Goal: Task Accomplishment & Management: Use online tool/utility

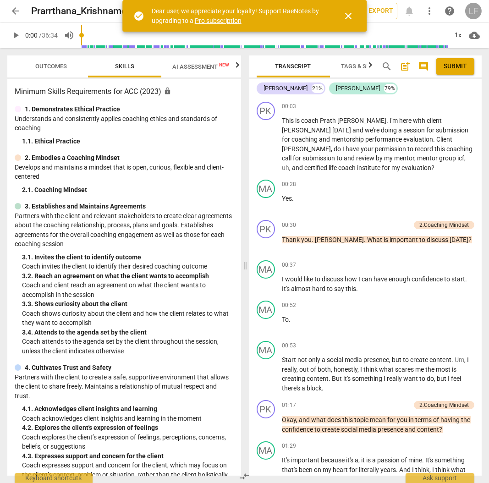
click at [476, 8] on div "LF" at bounding box center [473, 11] width 16 height 16
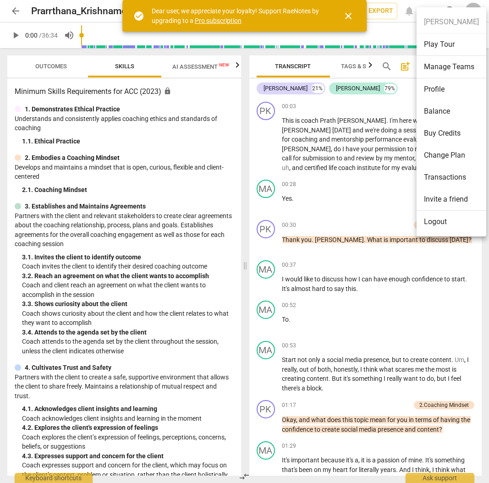
click at [210, 19] on link "Pro subscription" at bounding box center [218, 20] width 47 height 7
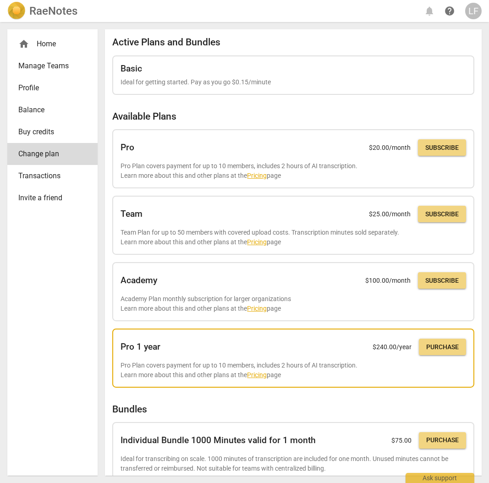
click at [252, 373] on link "Pricing" at bounding box center [257, 374] width 20 height 7
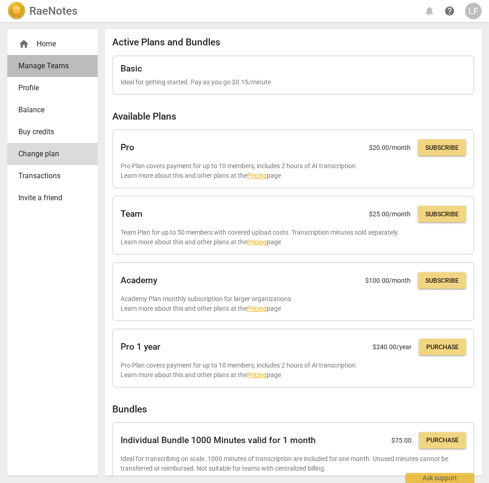
click at [38, 63] on span "Manage Teams" at bounding box center [48, 65] width 61 height 11
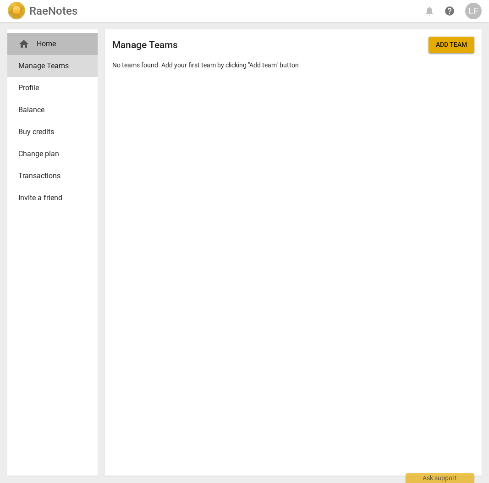
click at [44, 43] on div "home Home" at bounding box center [48, 43] width 61 height 11
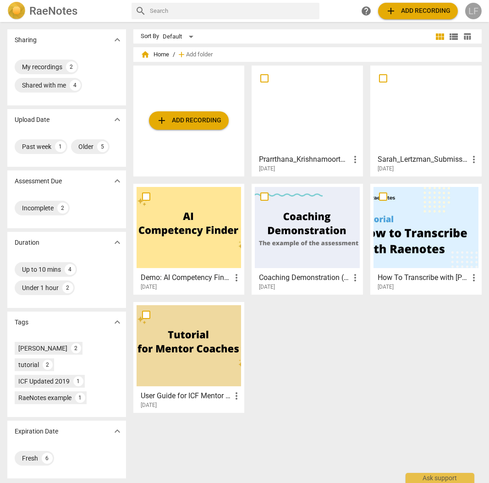
click at [476, 15] on div "LF" at bounding box center [473, 11] width 16 height 16
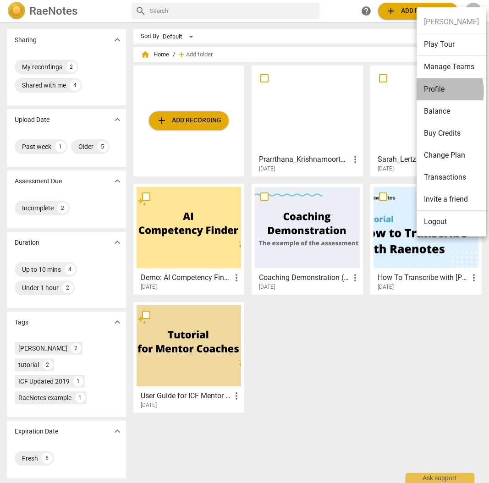
click at [430, 91] on li "Profile" at bounding box center [451, 89] width 70 height 22
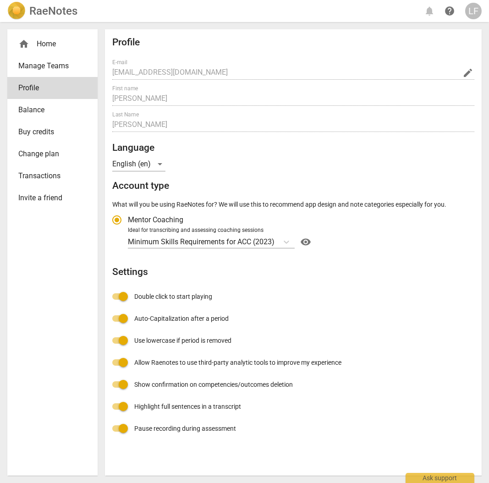
radio input "false"
click at [467, 11] on div "LF" at bounding box center [473, 11] width 16 height 16
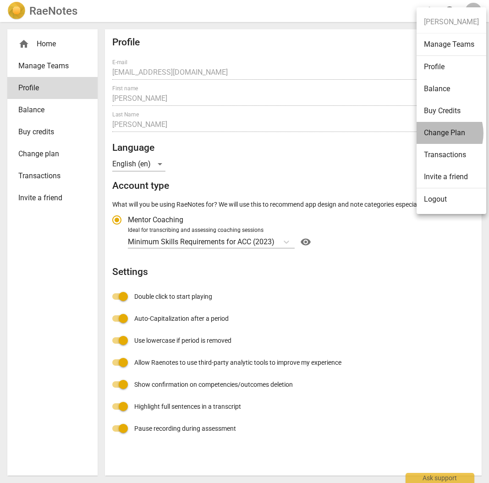
click at [435, 133] on li "Change Plan" at bounding box center [451, 133] width 70 height 22
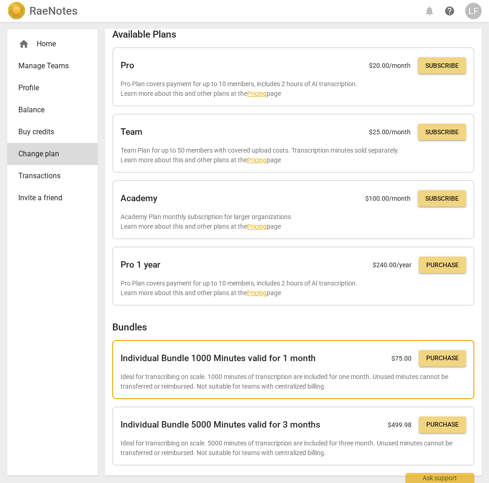
scroll to position [84, 0]
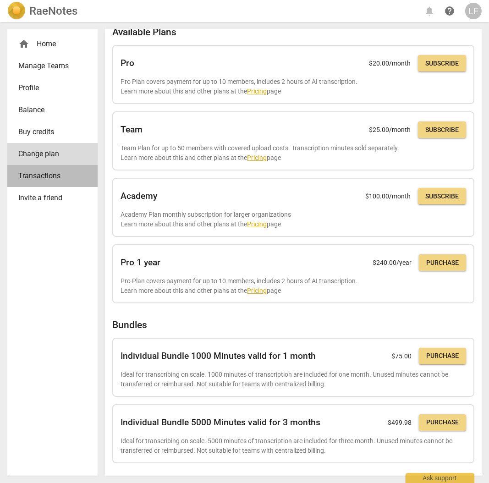
click at [41, 176] on span "Transactions" at bounding box center [48, 175] width 61 height 11
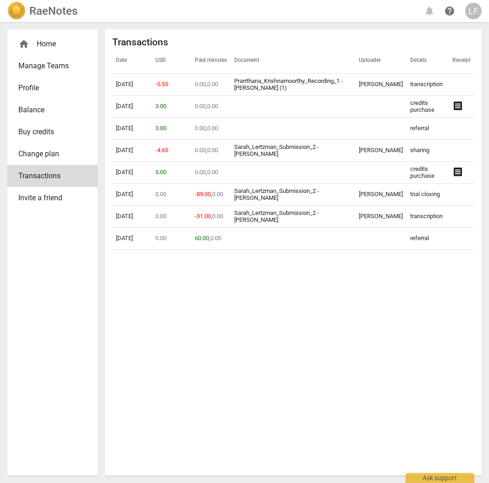
click at [18, 11] on img at bounding box center [16, 11] width 18 height 18
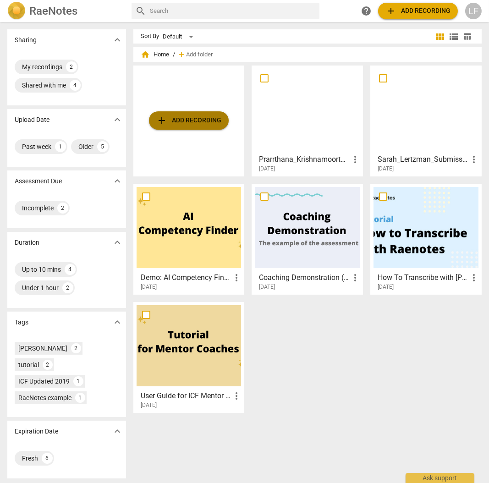
click at [200, 124] on span "add Add recording" at bounding box center [188, 120] width 65 height 11
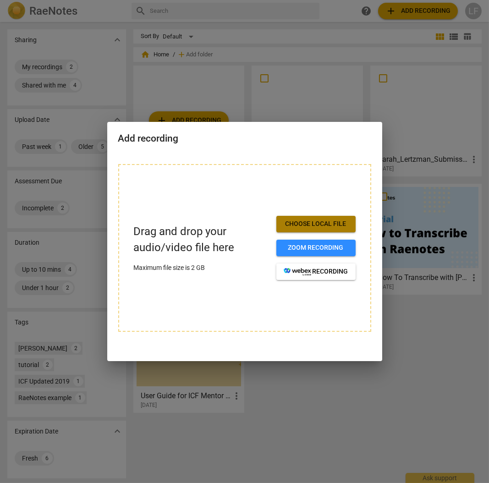
click at [310, 226] on span "Choose local file" at bounding box center [315, 223] width 65 height 9
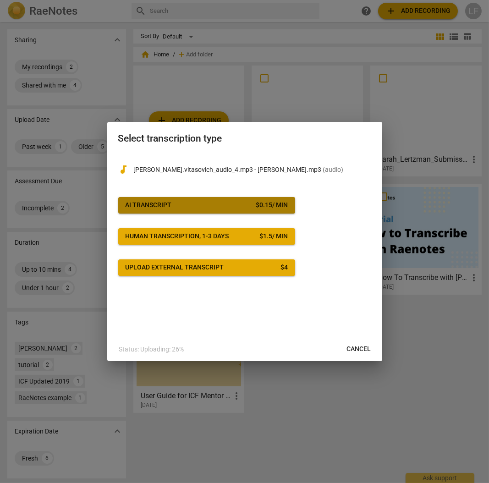
click at [183, 206] on span "AI Transcript $ 0.15 / min" at bounding box center [206, 205] width 162 height 9
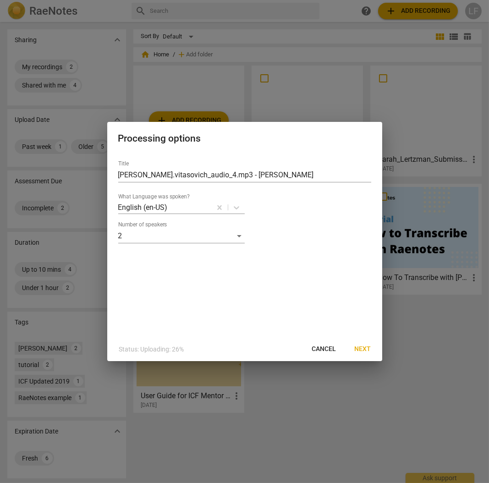
click at [363, 348] on span "Next" at bounding box center [362, 348] width 16 height 9
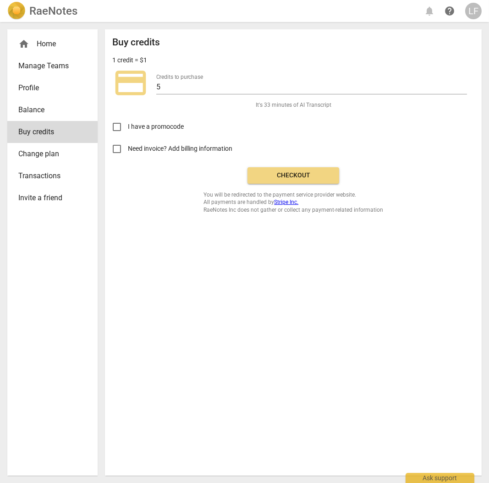
click at [295, 169] on button "Checkout" at bounding box center [293, 175] width 92 height 16
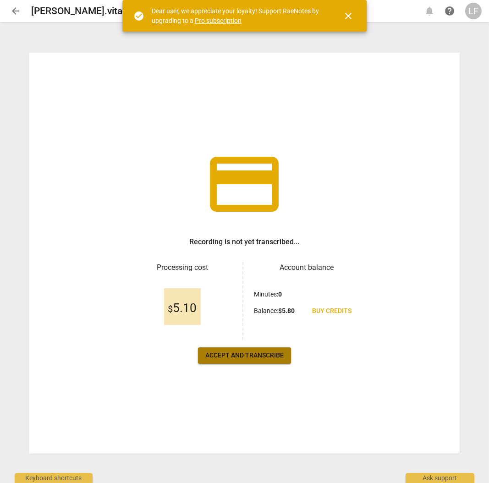
click at [249, 356] on span "Accept and transcribe" at bounding box center [244, 355] width 78 height 9
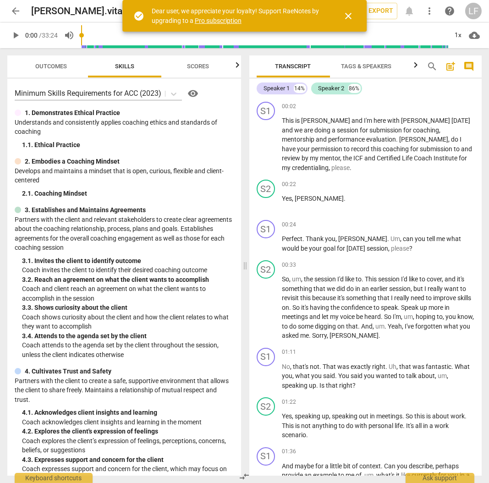
click at [375, 66] on span "Tags & Speakers" at bounding box center [366, 66] width 50 height 7
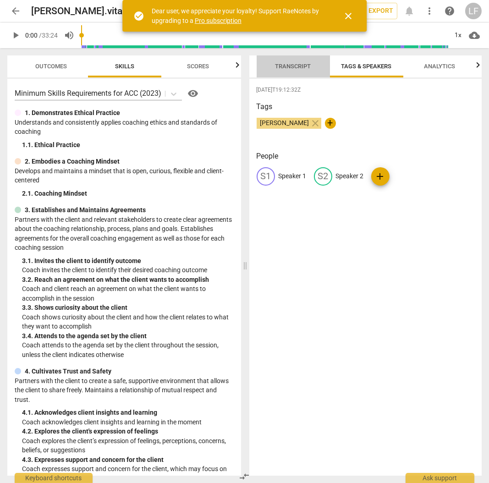
click at [278, 63] on span "Transcript" at bounding box center [293, 66] width 36 height 7
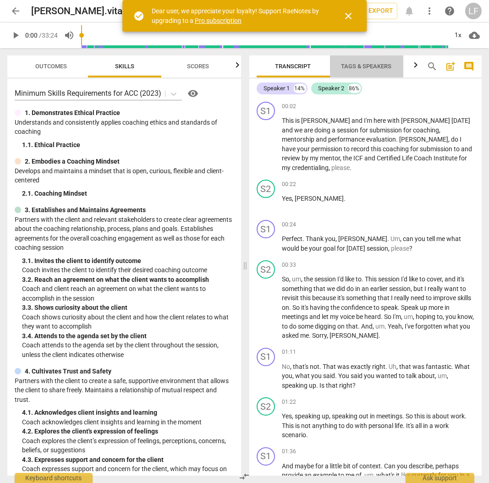
click at [367, 68] on span "Tags & Speakers" at bounding box center [366, 66] width 50 height 7
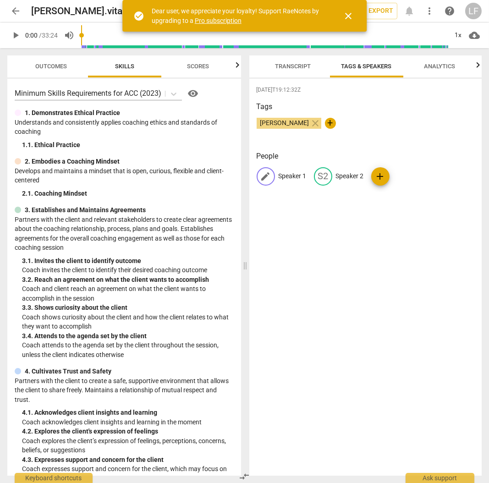
click at [288, 177] on p "Speaker 1" at bounding box center [292, 176] width 28 height 10
type input "Vanessa"
click at [400, 174] on p "Speaker 2" at bounding box center [409, 176] width 28 height 10
type input "Angela"
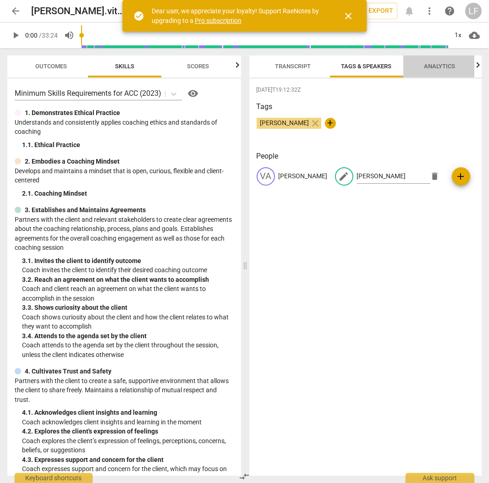
click at [436, 65] on span "Analytics" at bounding box center [439, 66] width 31 height 7
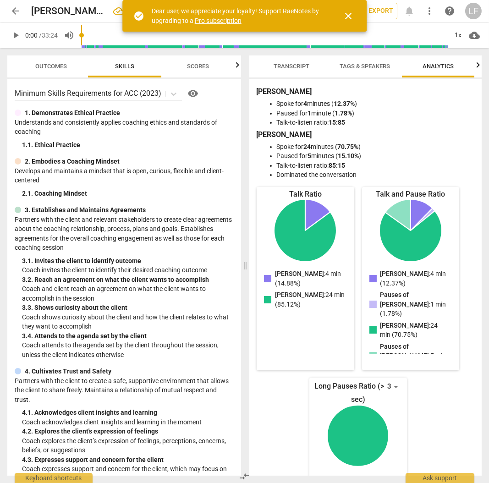
scroll to position [0, 2]
click at [289, 70] on span "Transcript" at bounding box center [291, 66] width 58 height 12
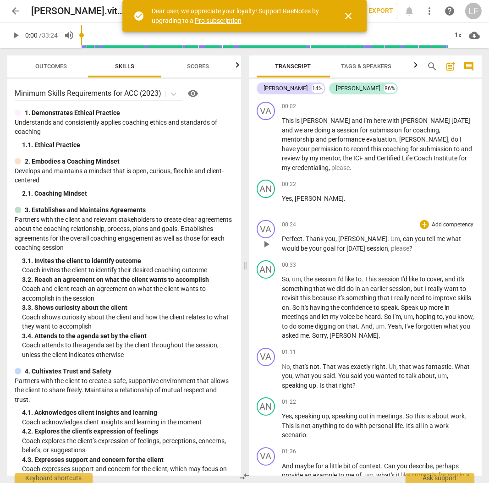
scroll to position [61, 0]
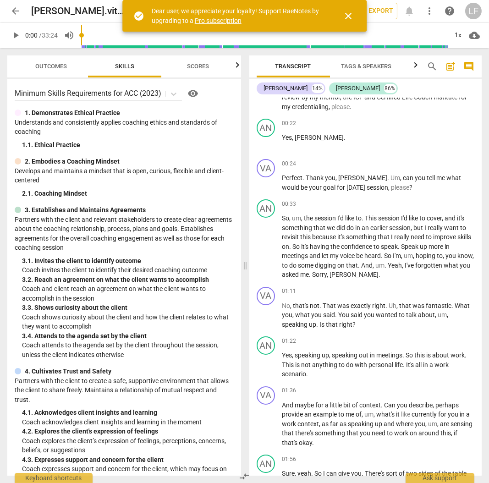
click at [350, 13] on span "close" at bounding box center [347, 16] width 11 height 11
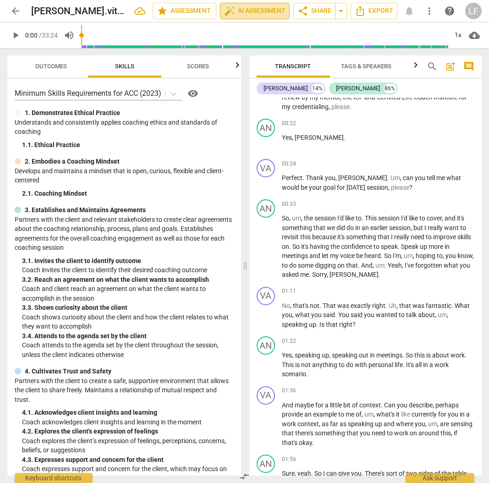
click at [252, 11] on span "auto_fix_high AI Assessment" at bounding box center [254, 10] width 61 height 11
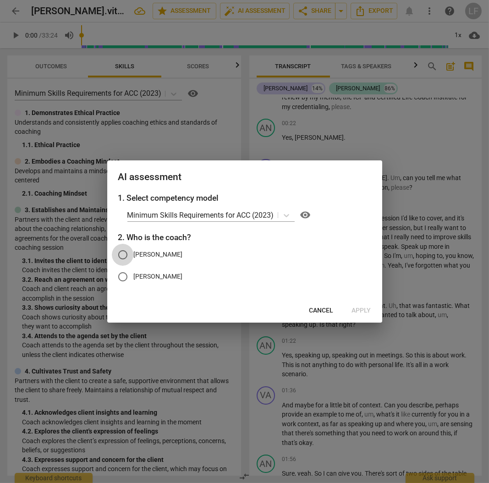
click at [126, 255] on input "Vanessa" at bounding box center [123, 255] width 22 height 22
radio input "true"
click at [360, 307] on span "Apply" at bounding box center [361, 310] width 19 height 9
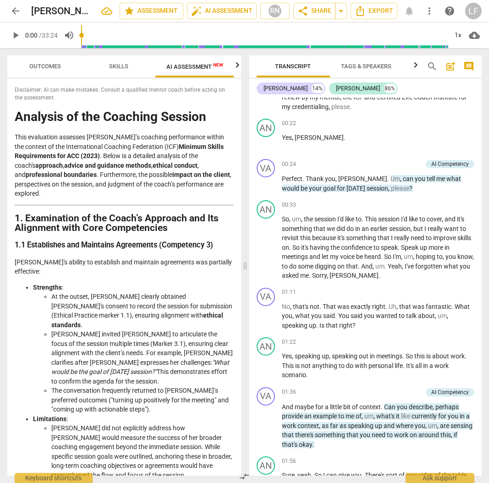
scroll to position [0, 6]
click at [189, 64] on span "AI Assessment New" at bounding box center [194, 66] width 57 height 7
click at [189, 65] on span "AI Assessment New" at bounding box center [194, 66] width 57 height 7
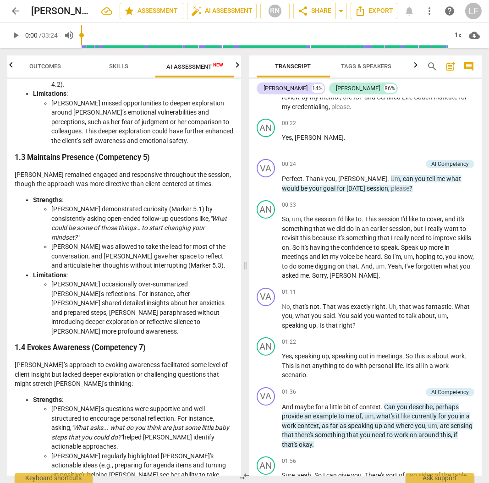
scroll to position [549, 0]
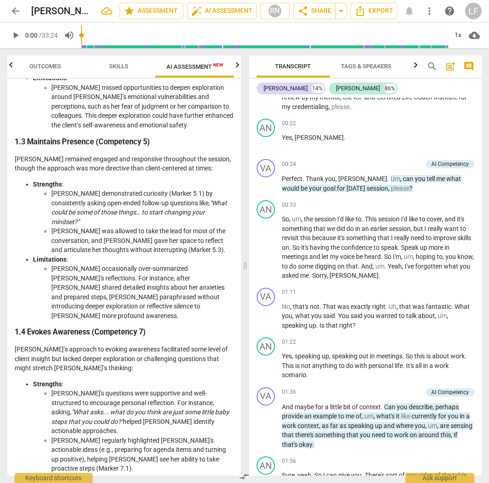
click at [14, 37] on span "play_arrow" at bounding box center [15, 35] width 11 height 11
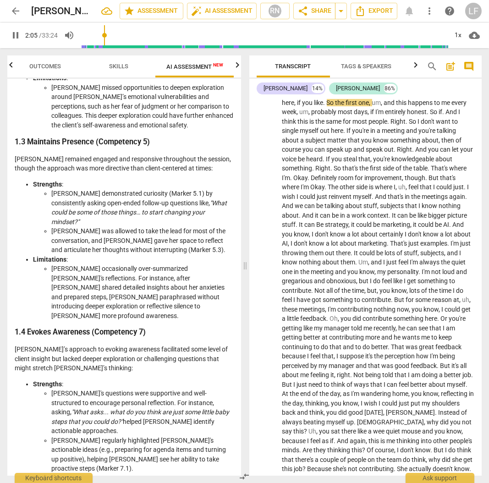
click at [113, 68] on span "Skills" at bounding box center [118, 66] width 19 height 7
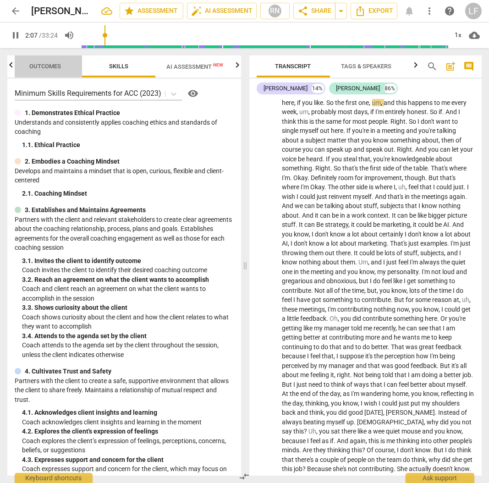
click at [52, 71] on span "Outcomes" at bounding box center [46, 66] width 54 height 12
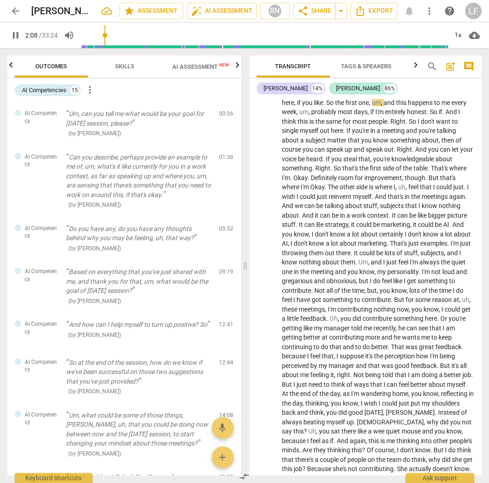
scroll to position [0, 0]
click at [128, 65] on span "Skills" at bounding box center [124, 66] width 19 height 7
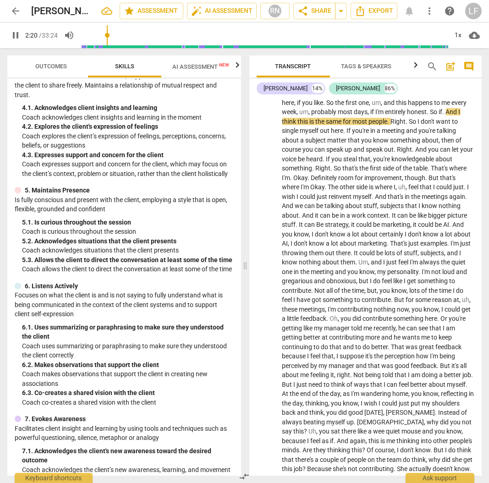
scroll to position [305, 0]
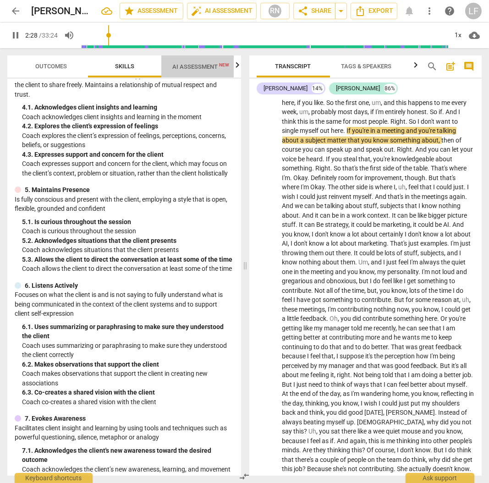
click at [197, 69] on span "AI Assessment New" at bounding box center [200, 66] width 57 height 7
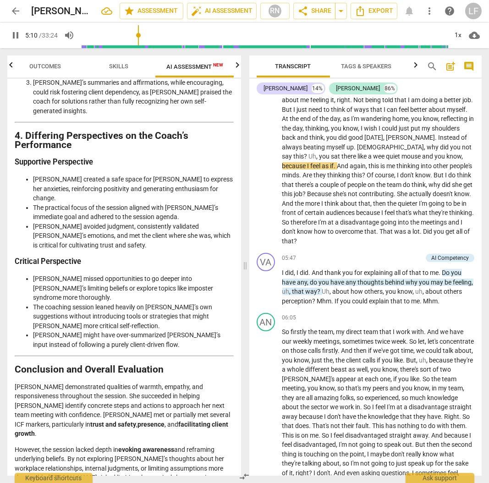
scroll to position [778, 0]
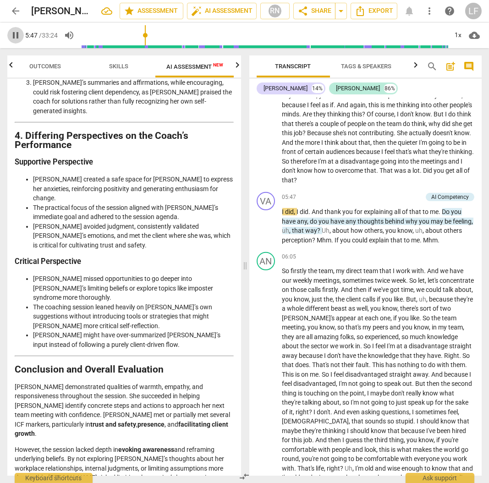
click at [12, 35] on span "pause" at bounding box center [15, 35] width 11 height 11
click at [362, 64] on span "Tags & Speakers" at bounding box center [366, 66] width 50 height 7
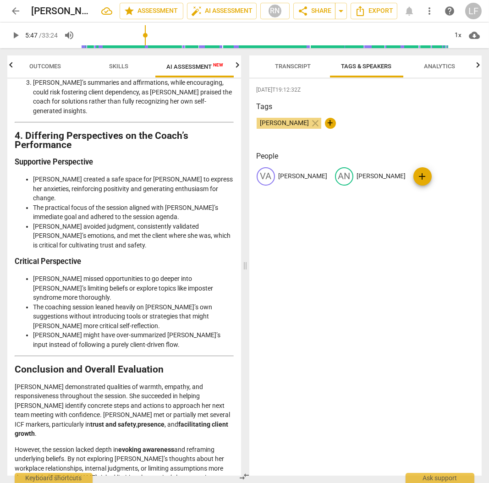
click at [449, 69] on span "Analytics" at bounding box center [439, 66] width 31 height 7
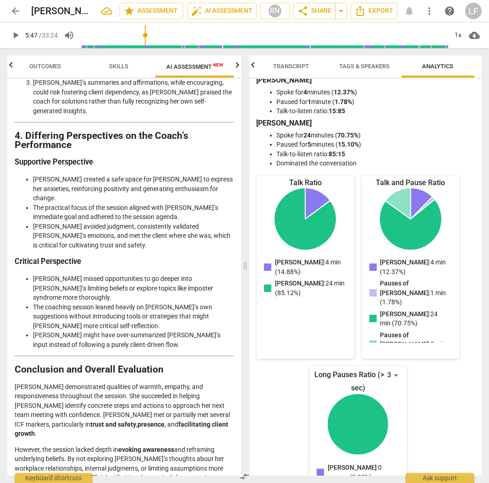
scroll to position [0, 0]
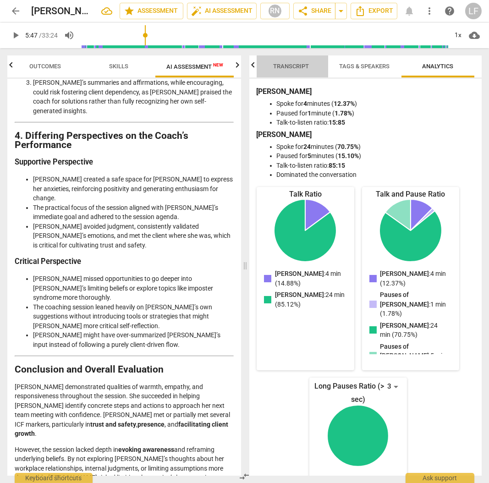
click at [289, 61] on span "Transcript" at bounding box center [291, 66] width 58 height 12
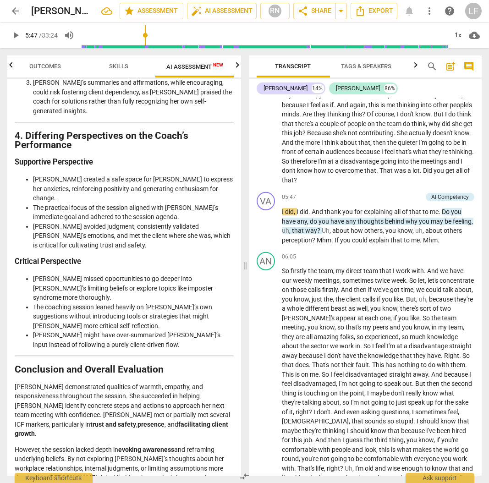
click at [430, 10] on span "more_vert" at bounding box center [429, 10] width 11 height 11
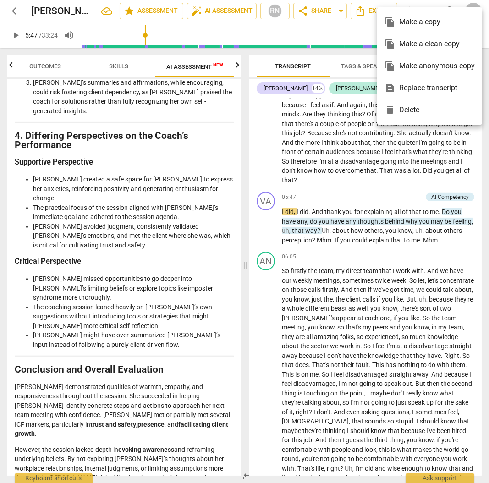
click at [267, 139] on div at bounding box center [244, 241] width 489 height 483
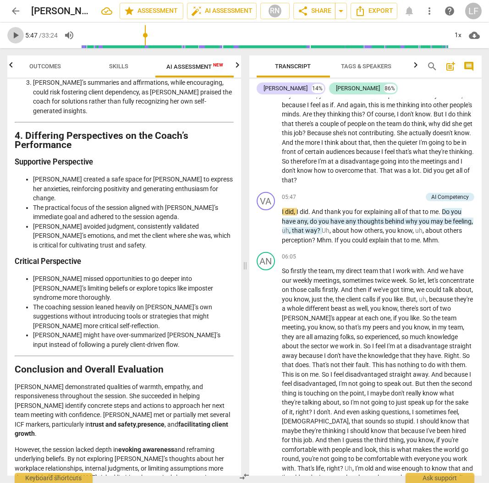
click at [14, 33] on span "play_arrow" at bounding box center [15, 35] width 11 height 11
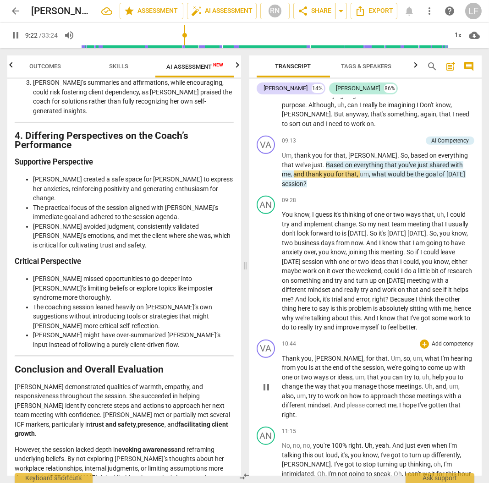
scroll to position [1294, 0]
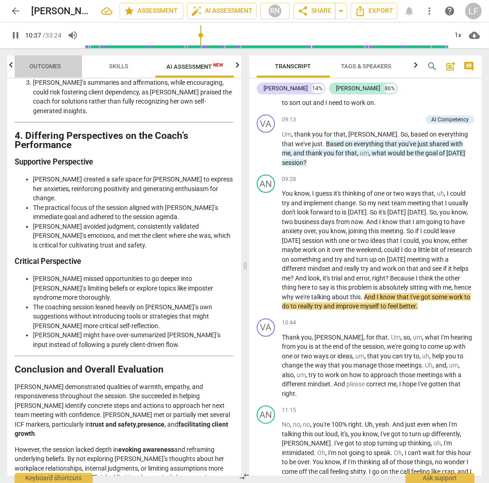
click at [44, 64] on span "Outcomes" at bounding box center [46, 66] width 32 height 7
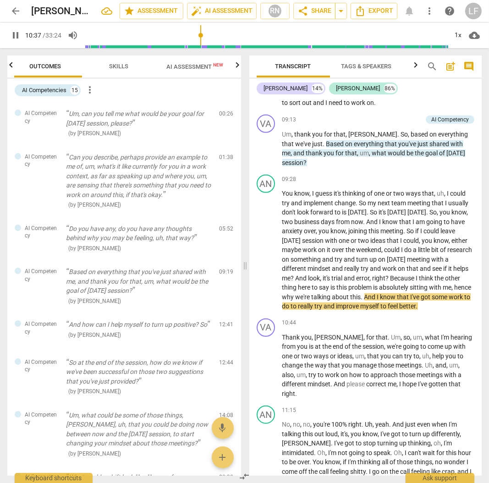
scroll to position [0, 0]
click at [44, 91] on div "AI Competencies" at bounding box center [44, 90] width 44 height 9
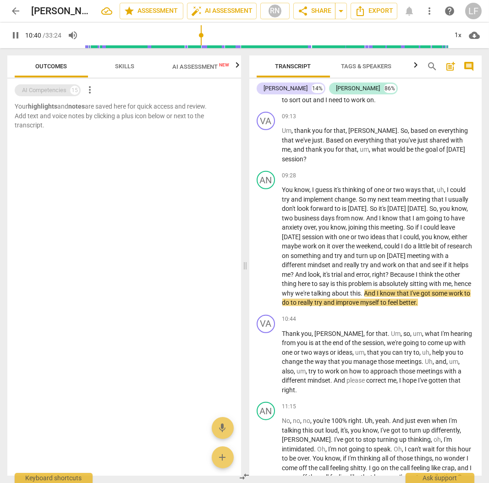
scroll to position [1291, 0]
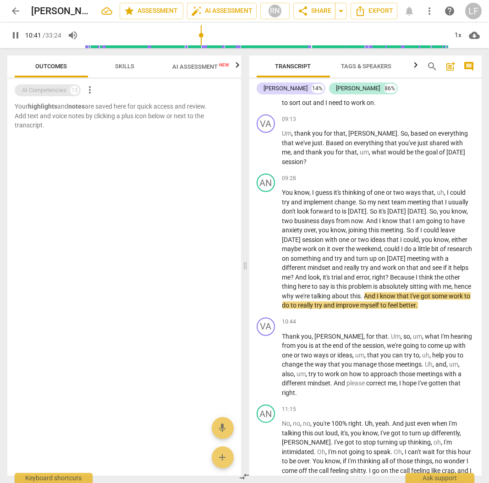
click at [44, 90] on div "AI Competencies" at bounding box center [44, 90] width 44 height 9
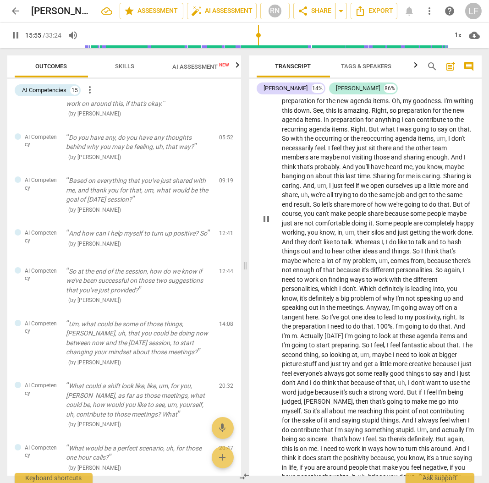
scroll to position [2332, 0]
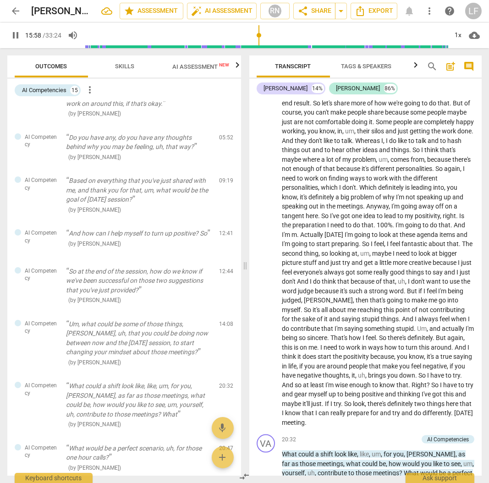
click at [15, 31] on span "pause" at bounding box center [15, 35] width 11 height 11
type input "958"
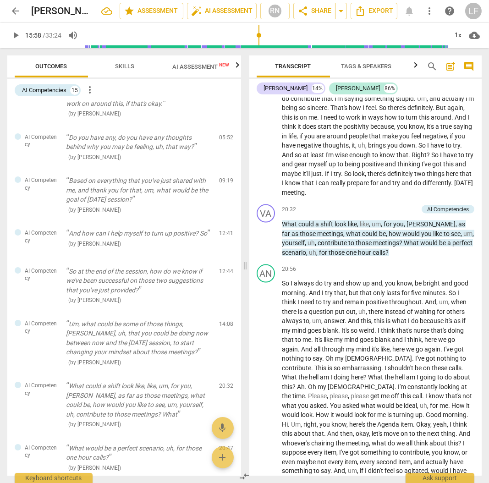
scroll to position [2546, 0]
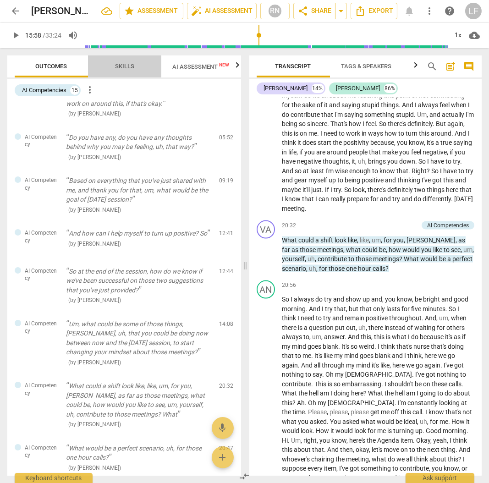
click at [120, 64] on span "Skills" at bounding box center [124, 66] width 19 height 7
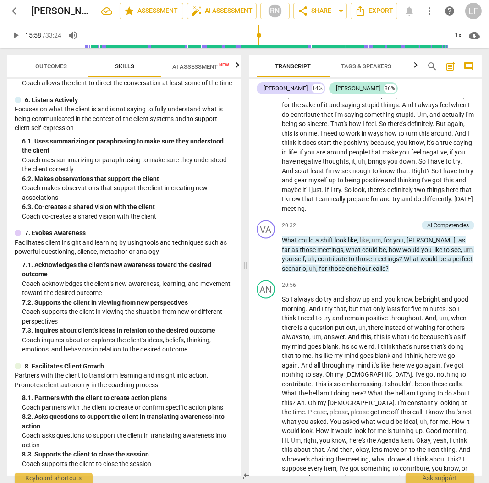
scroll to position [509, 0]
click at [193, 64] on span "AI Assessment New" at bounding box center [200, 66] width 57 height 7
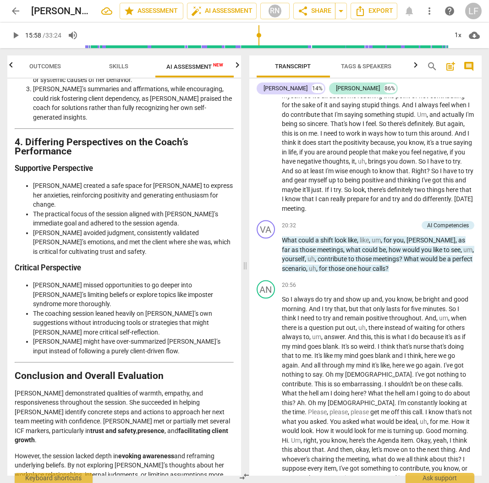
scroll to position [1630, 0]
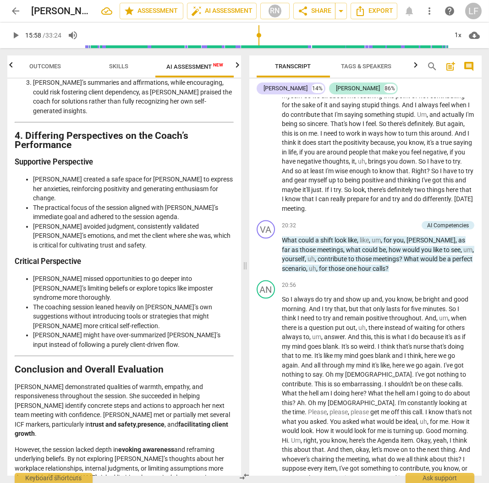
click at [123, 66] on span "Skills" at bounding box center [118, 66] width 19 height 7
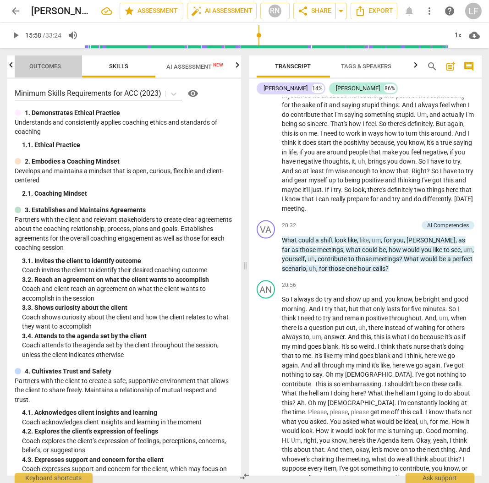
click at [34, 63] on span "Outcomes" at bounding box center [46, 66] width 32 height 7
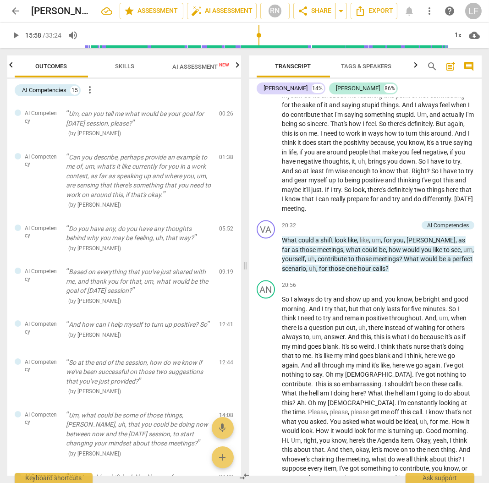
scroll to position [0, 0]
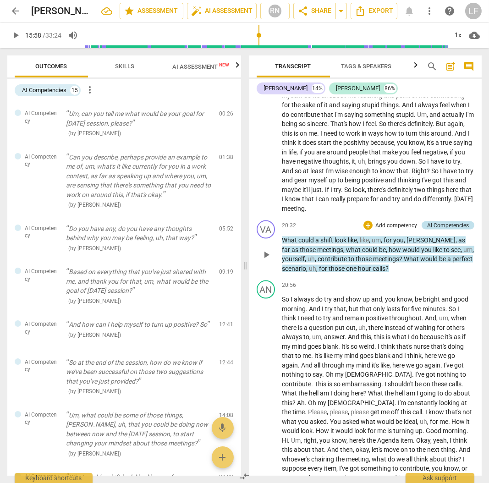
click at [459, 221] on div "AI Competencies" at bounding box center [448, 225] width 42 height 8
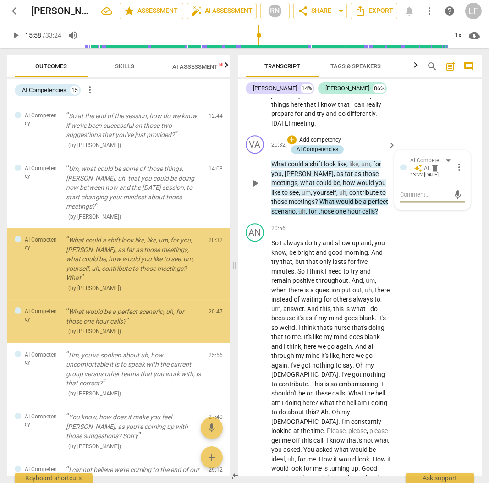
scroll to position [265, 0]
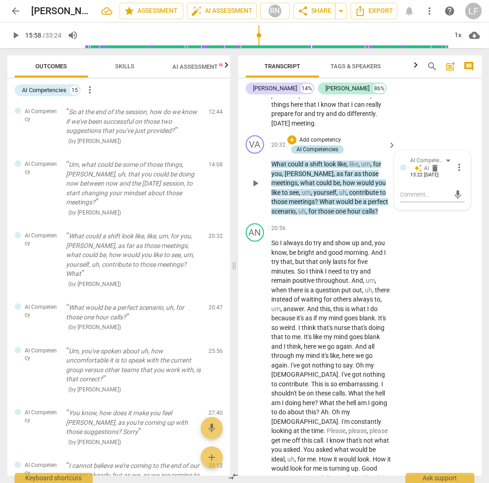
click at [324, 153] on div "AI Competencies" at bounding box center [317, 149] width 42 height 8
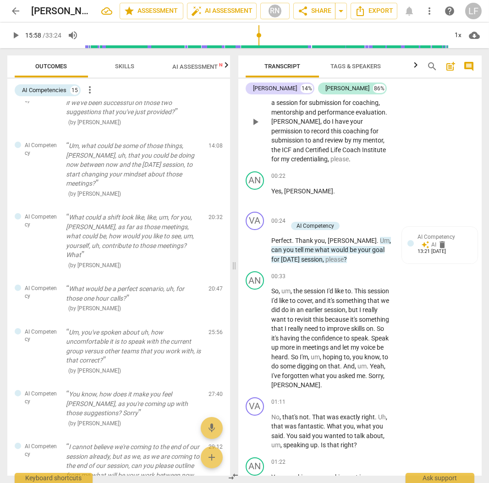
scroll to position [0, 0]
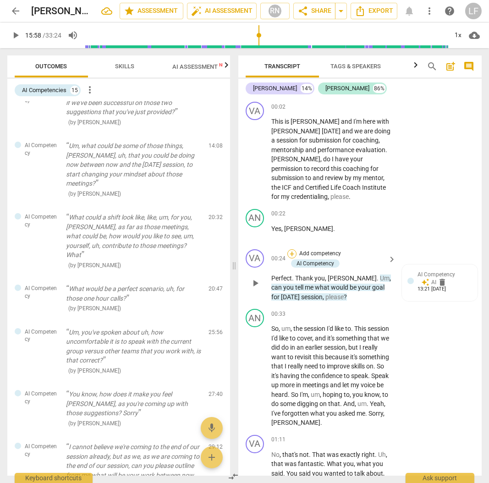
click at [288, 252] on div "+" at bounding box center [291, 253] width 9 height 9
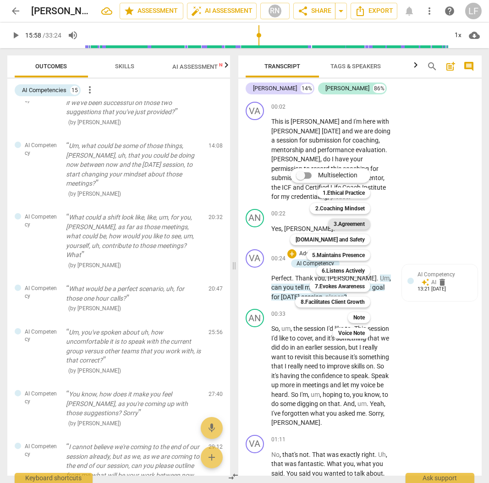
click at [364, 223] on b "3.Agreement" at bounding box center [348, 223] width 31 height 11
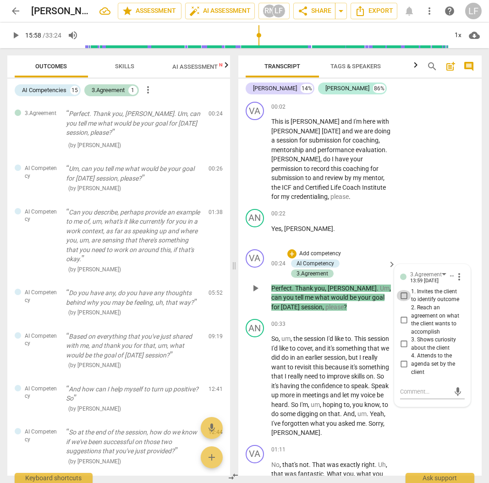
click at [403, 295] on input "1. Invites the client to identify outcome" at bounding box center [403, 295] width 15 height 11
checkbox input "true"
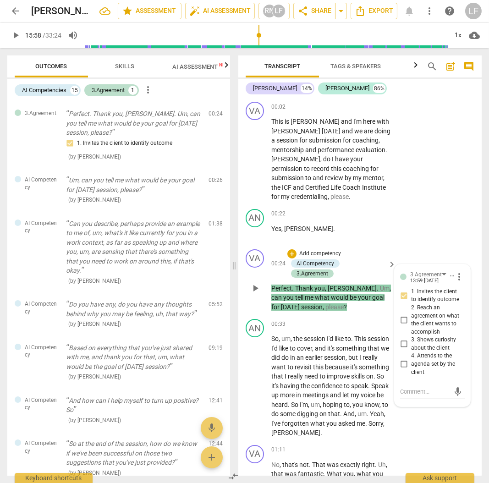
click at [401, 346] on input "3. Shows curiosity about the client" at bounding box center [403, 343] width 15 height 11
checkbox input "true"
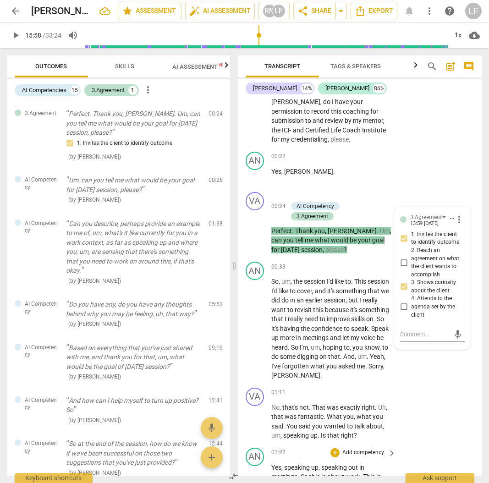
scroll to position [122, 0]
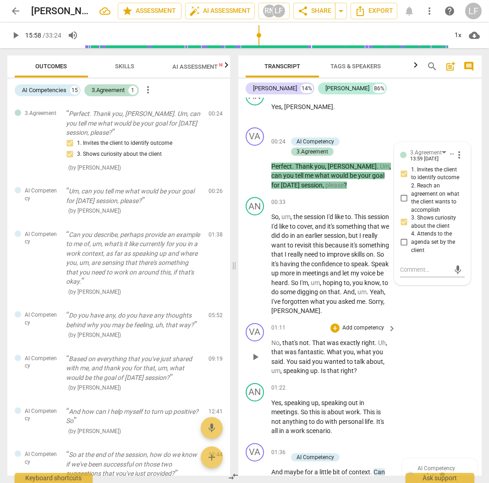
click at [362, 332] on p "Add competency" at bounding box center [362, 328] width 43 height 8
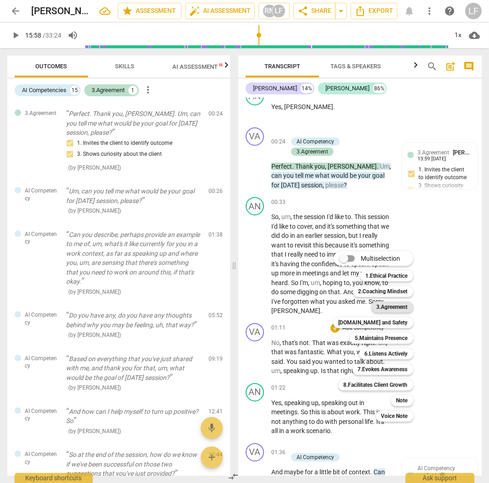
click at [394, 304] on b "3.Agreement" at bounding box center [391, 306] width 31 height 11
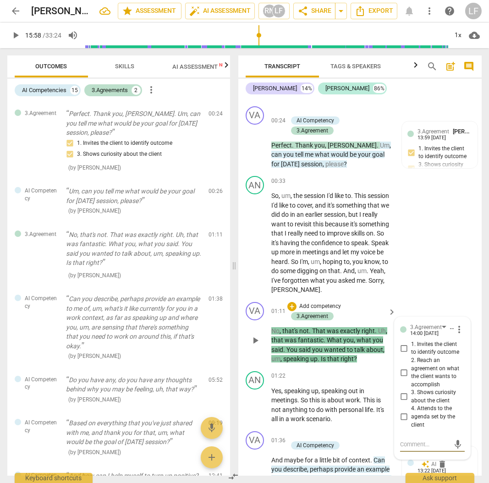
scroll to position [185, 0]
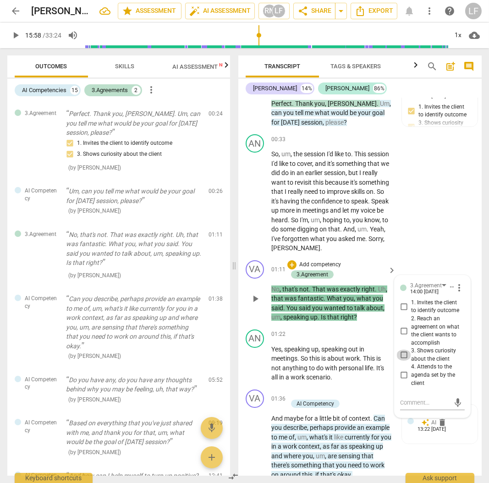
click at [400, 360] on input "3. Shows curiosity about the client" at bounding box center [403, 354] width 15 height 11
checkbox input "true"
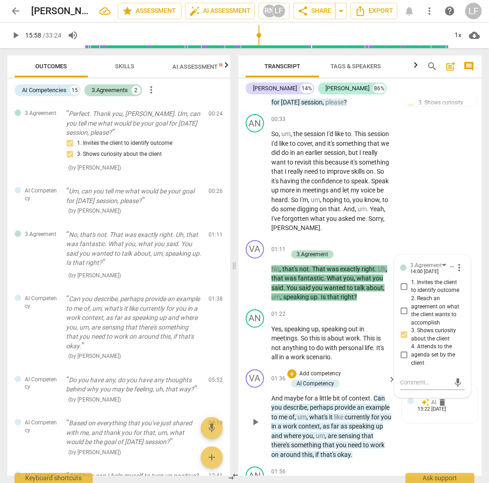
scroll to position [246, 0]
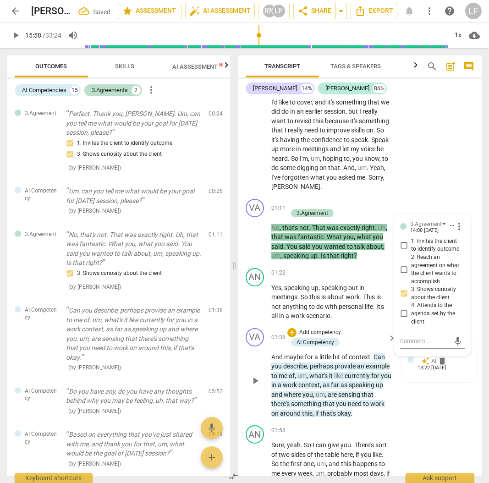
click at [440, 413] on div "VA play_arrow pause 01:36 + Add competency AI Competency keyboard_arrow_right A…" at bounding box center [359, 373] width 243 height 98
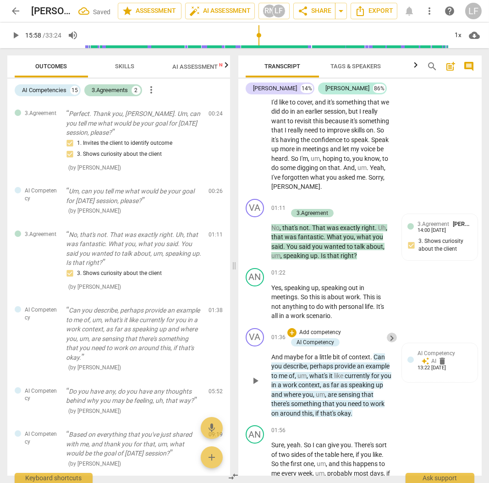
click at [386, 343] on span "keyboard_arrow_right" at bounding box center [391, 337] width 11 height 11
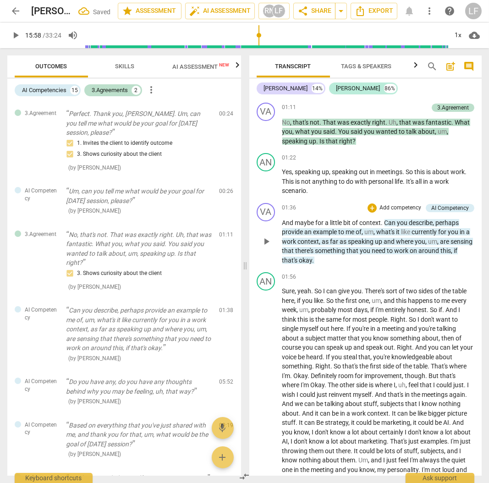
scroll to position [164, 0]
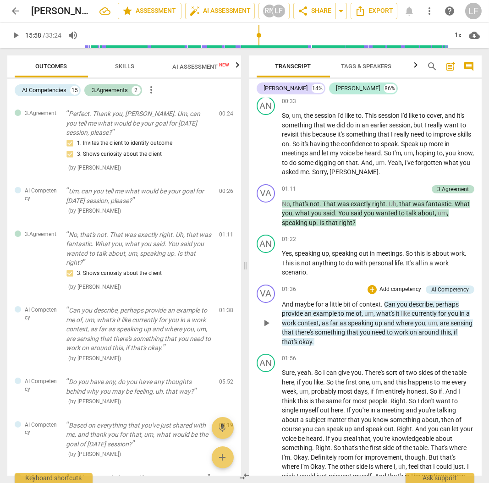
click at [397, 285] on p "Add competency" at bounding box center [399, 289] width 43 height 8
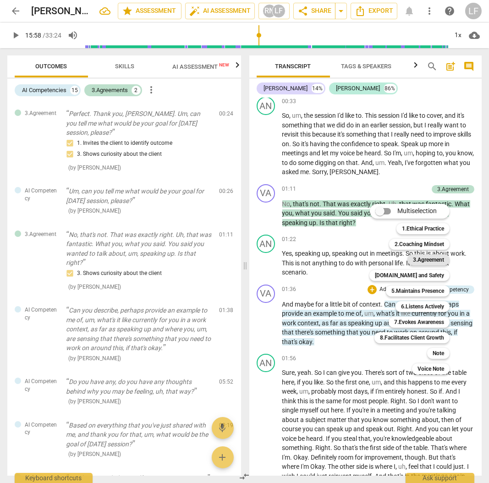
click at [434, 261] on b "3.Agreement" at bounding box center [428, 259] width 31 height 11
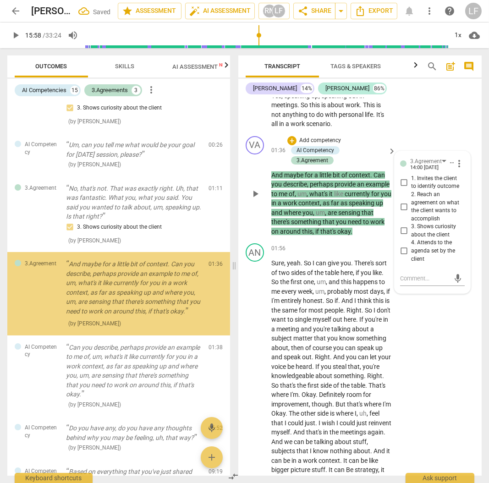
scroll to position [55, 0]
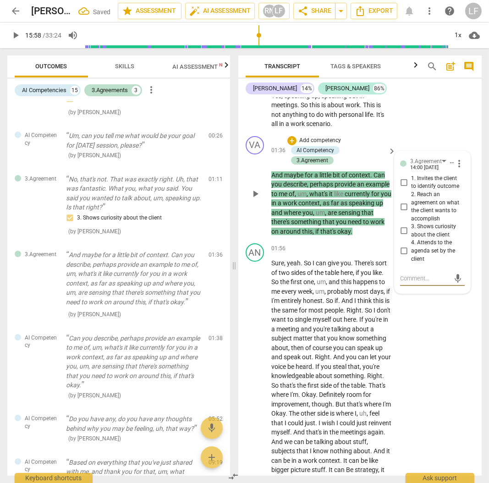
click at [405, 236] on input "3. Shows curiosity about the client" at bounding box center [403, 230] width 15 height 11
checkbox input "true"
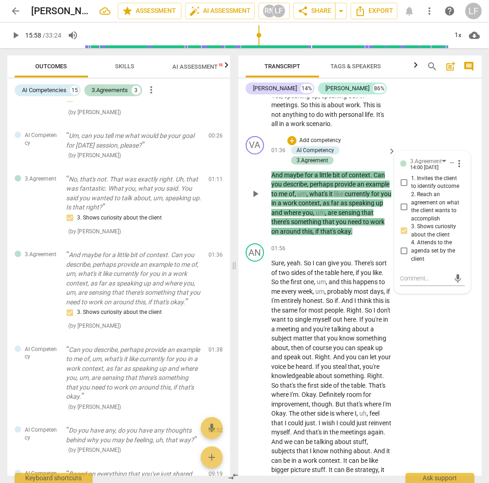
click at [403, 188] on input "1. Invites the client to identify outcome" at bounding box center [403, 182] width 15 height 11
checkbox input "true"
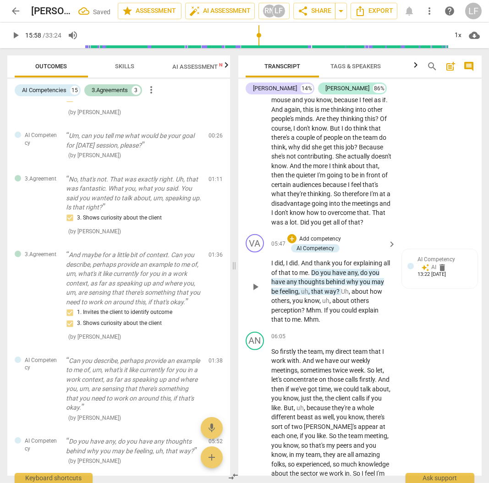
scroll to position [1170, 0]
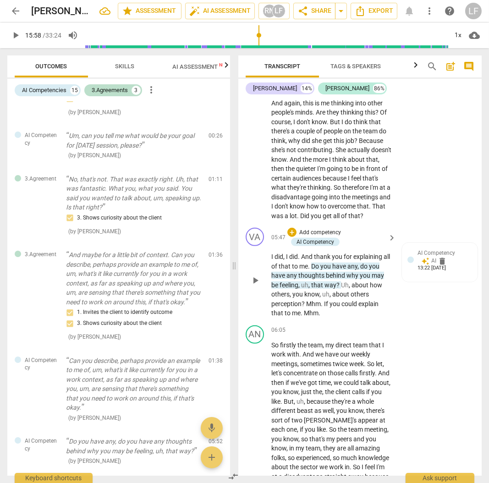
click at [317, 237] on p "Add competency" at bounding box center [319, 232] width 43 height 8
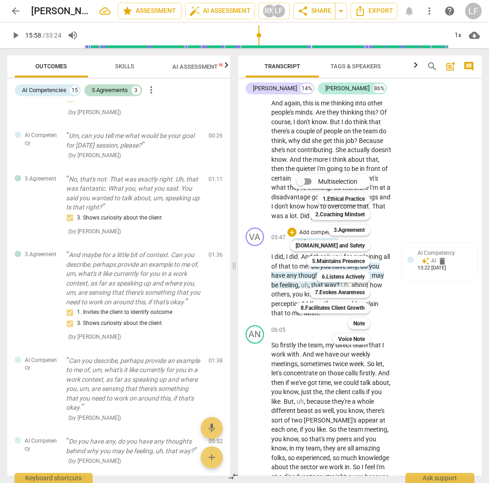
click at [433, 392] on div at bounding box center [244, 241] width 489 height 483
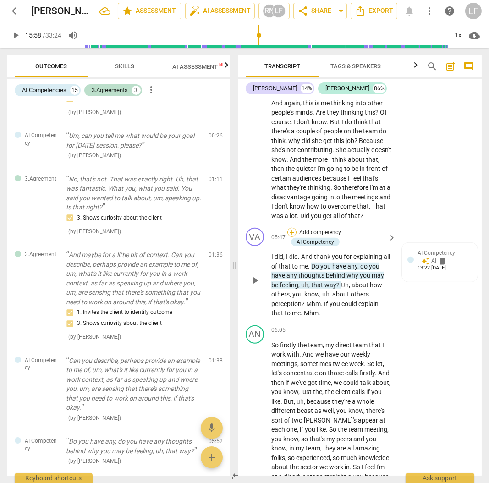
click at [288, 237] on div "+" at bounding box center [291, 232] width 9 height 9
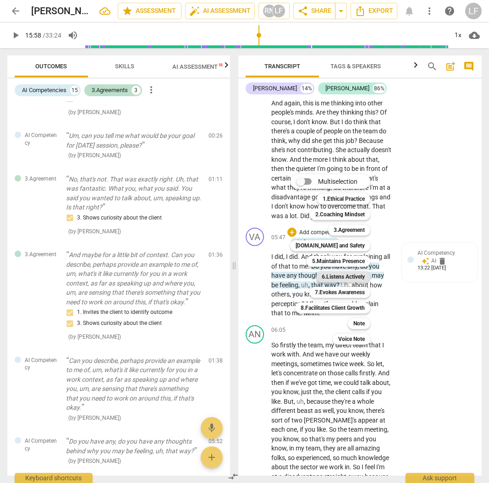
click at [340, 279] on b "6.Listens Actively" at bounding box center [342, 276] width 43 height 11
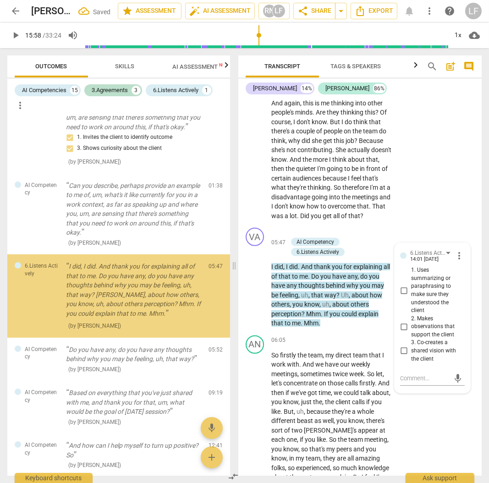
scroll to position [254, 0]
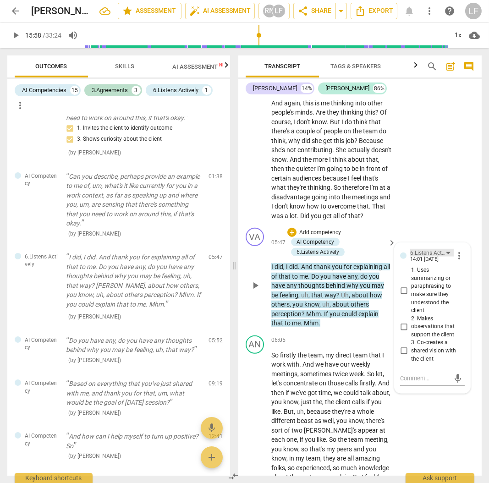
click at [418, 257] on div "6.Listens Actively" at bounding box center [428, 253] width 36 height 9
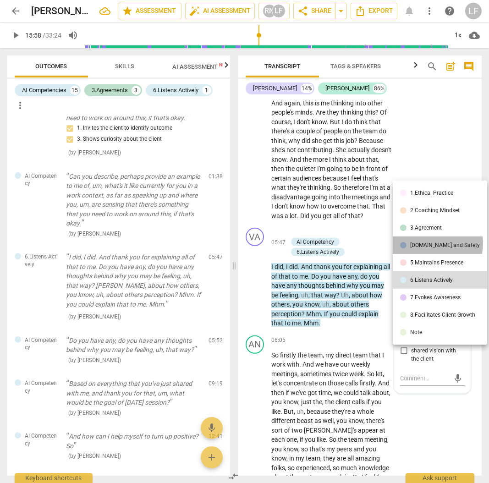
click at [424, 243] on div "[DOMAIN_NAME] and Safety" at bounding box center [445, 244] width 70 height 5
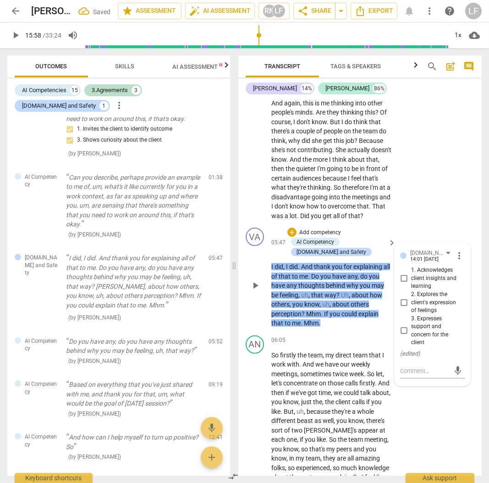
click at [402, 308] on input "2. Explores the client's expression of feelings" at bounding box center [403, 302] width 15 height 11
checkbox input "true"
click at [402, 336] on input "3. Expresses support and concern for the client" at bounding box center [403, 330] width 15 height 11
checkbox input "true"
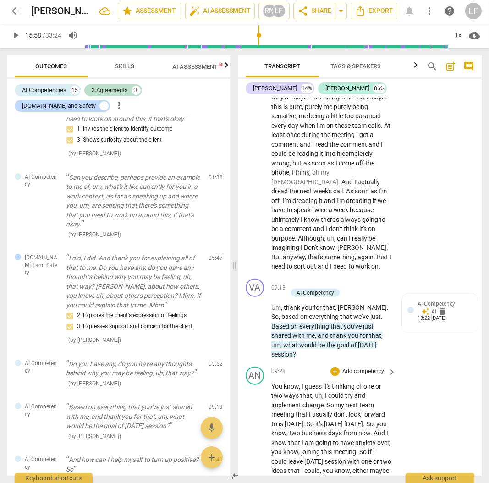
scroll to position [1842, 0]
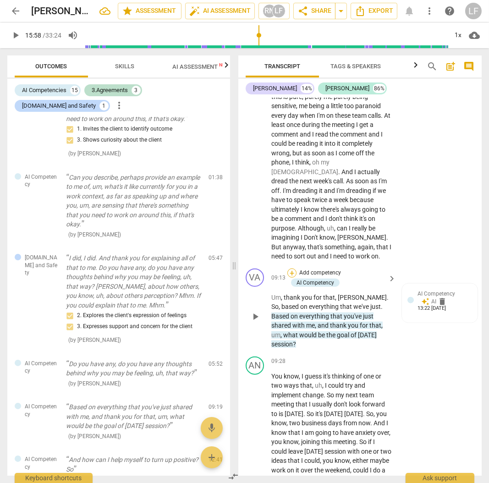
click at [288, 277] on div "+" at bounding box center [291, 272] width 9 height 9
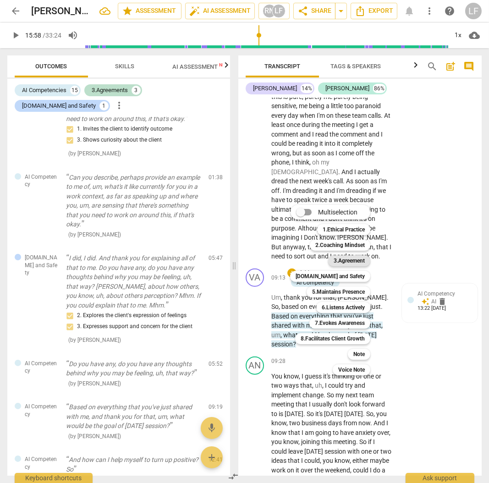
click at [352, 260] on b "3.Agreement" at bounding box center [348, 260] width 31 height 11
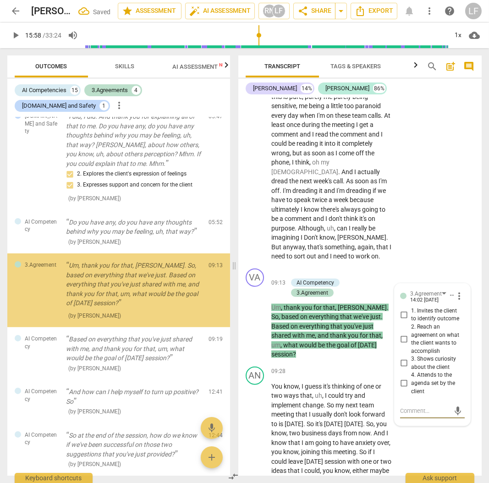
scroll to position [398, 0]
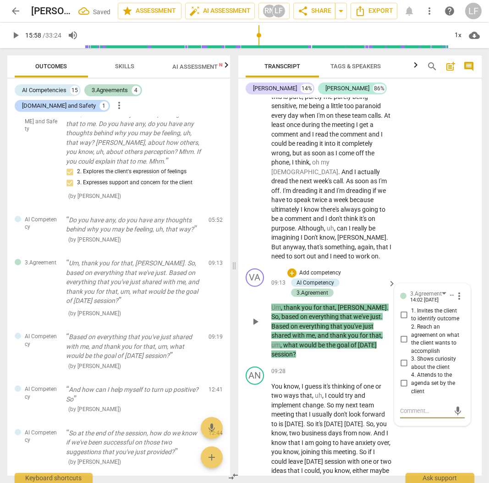
click at [406, 320] on input "1. Invites the client to identify outcome" at bounding box center [403, 314] width 15 height 11
checkbox input "true"
click at [401, 344] on input "2. Reach an agreement on what the client wants to accomplish" at bounding box center [403, 338] width 15 height 11
checkbox input "true"
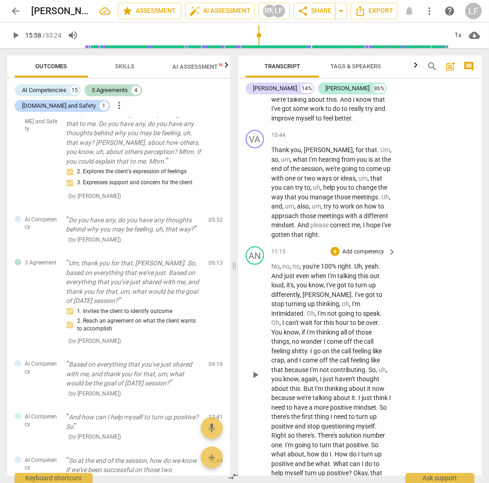
scroll to position [2299, 0]
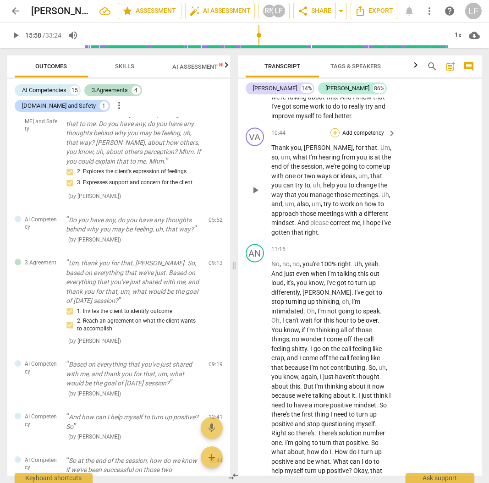
click at [332, 137] on div "+" at bounding box center [334, 132] width 9 height 9
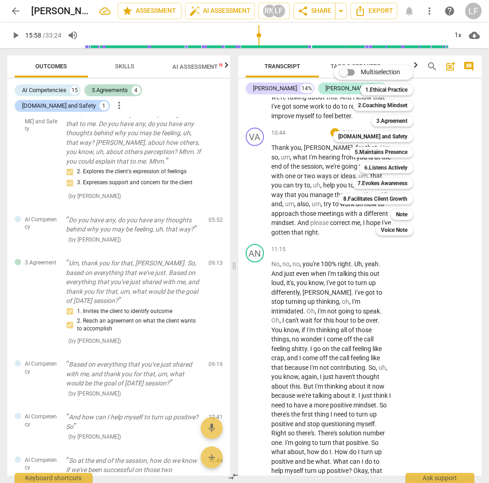
click at [432, 277] on div at bounding box center [244, 241] width 489 height 483
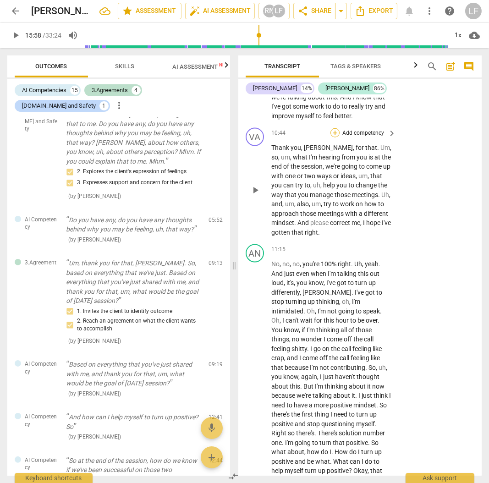
click at [330, 137] on div "+" at bounding box center [334, 132] width 9 height 9
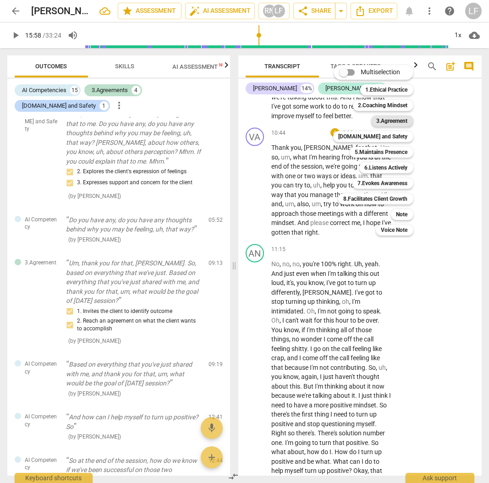
click at [385, 121] on b "3.Agreement" at bounding box center [391, 120] width 31 height 11
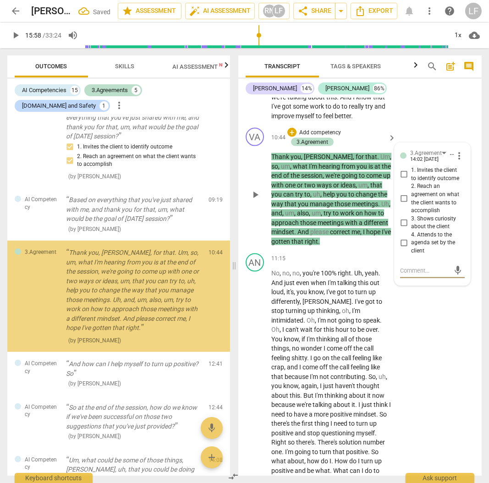
scroll to position [571, 0]
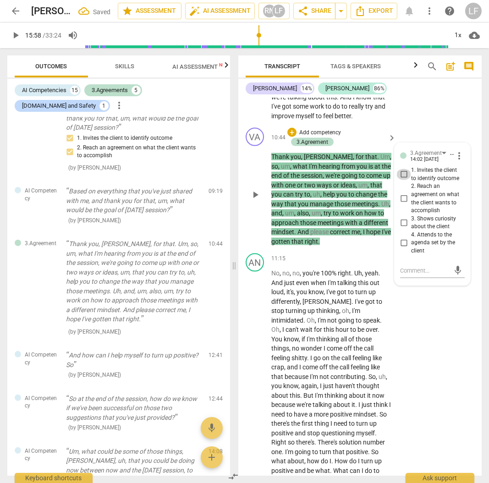
click at [403, 180] on input "1. Invites the client to identify outcome" at bounding box center [403, 174] width 15 height 11
checkbox input "true"
click at [399, 204] on input "2. Reach an agreement on what the client wants to accomplish" at bounding box center [403, 198] width 15 height 11
checkbox input "true"
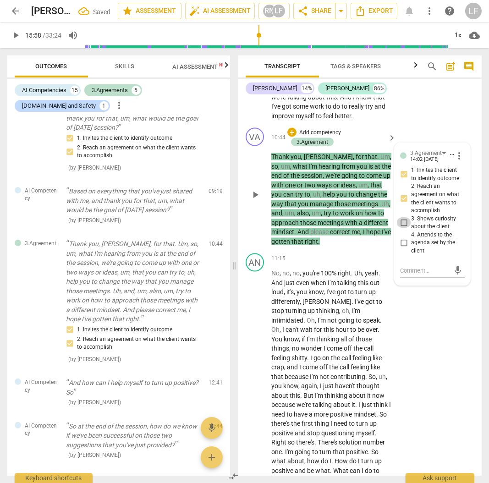
click at [406, 228] on input "3. Shows curiosity about the client" at bounding box center [403, 222] width 15 height 11
checkbox input "true"
click at [443, 338] on div "AN play_arrow pause 11:15 + Add competency keyboard_arrow_right No , no , no , …" at bounding box center [359, 374] width 243 height 248
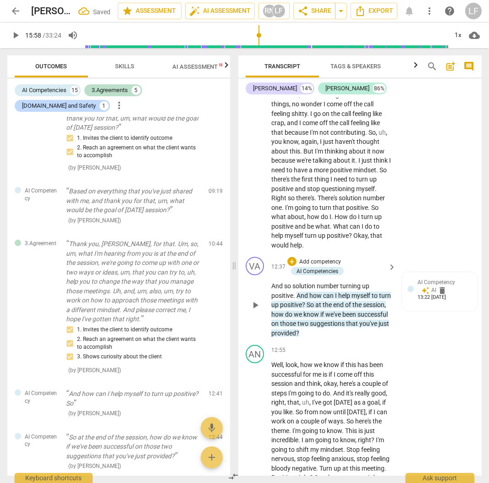
scroll to position [2574, 0]
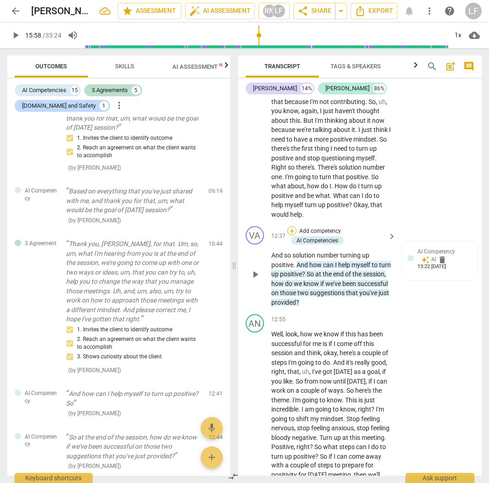
click at [291, 235] on div "+" at bounding box center [291, 230] width 9 height 9
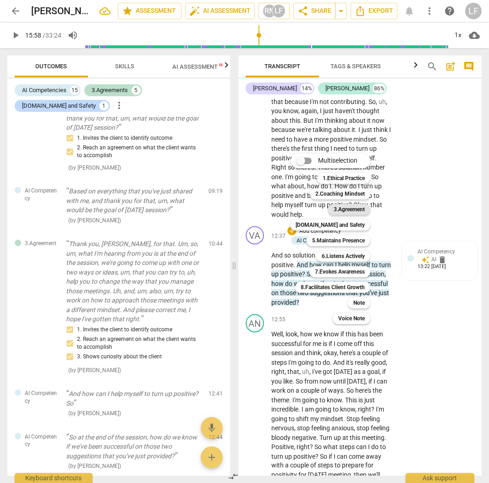
click at [349, 210] on b "3.Agreement" at bounding box center [348, 209] width 31 height 11
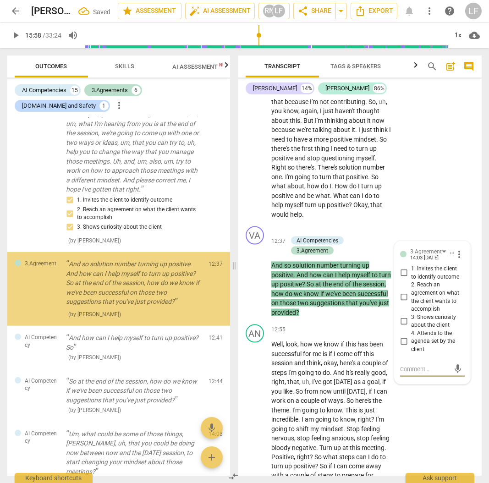
scroll to position [701, 0]
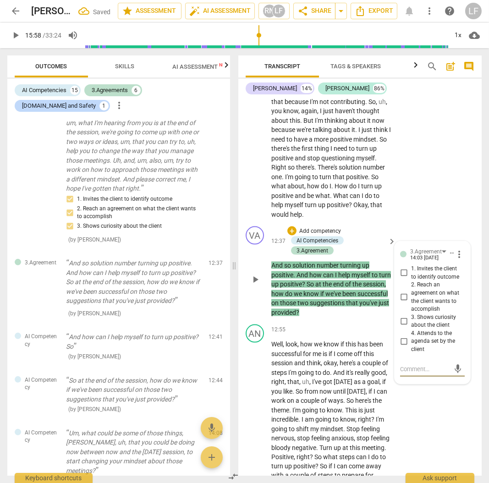
click at [405, 278] on input "1. Invites the client to identify outcome" at bounding box center [403, 272] width 15 height 11
checkbox input "true"
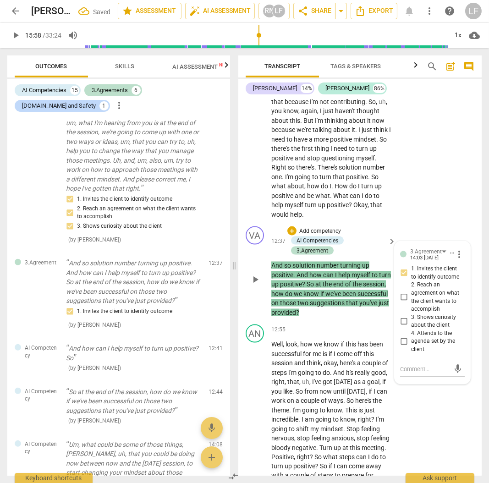
click at [402, 303] on input "2. Reach an agreement on what the client wants to accomplish" at bounding box center [403, 297] width 15 height 11
checkbox input "true"
click at [402, 326] on input "3. Shows curiosity about the client" at bounding box center [403, 320] width 15 height 11
checkbox input "true"
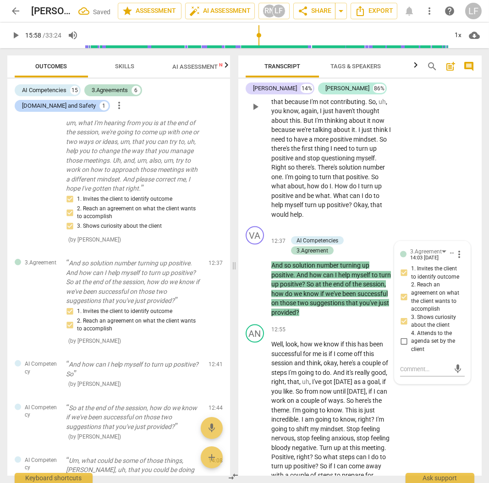
click at [446, 190] on div "AN play_arrow pause 11:15 + Add competency keyboard_arrow_right No , no , no , …" at bounding box center [359, 99] width 243 height 248
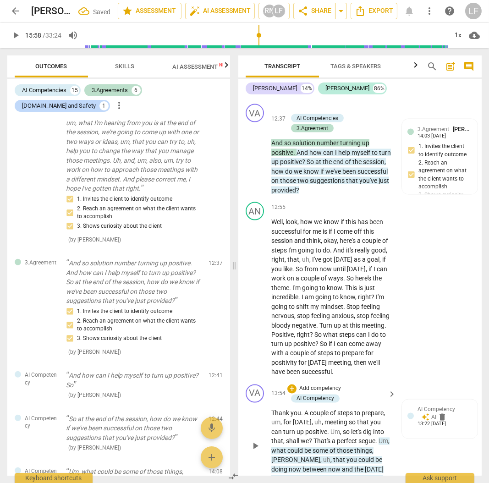
scroll to position [2849, 0]
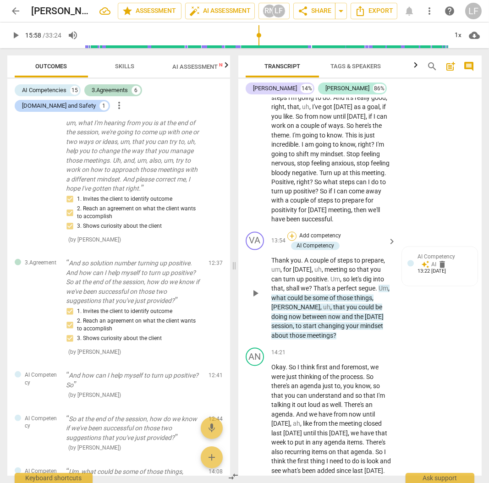
click at [292, 241] on div "+" at bounding box center [291, 236] width 9 height 9
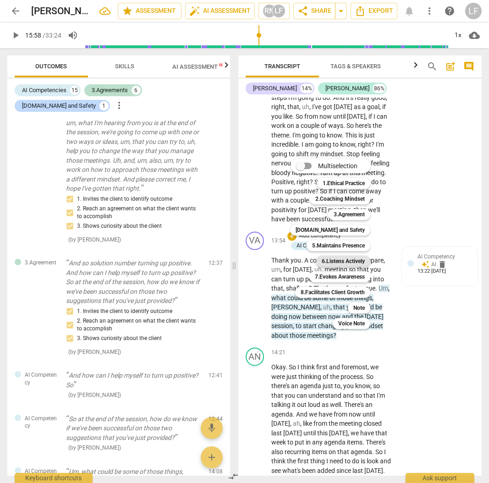
click at [353, 261] on b "6.Listens Actively" at bounding box center [342, 260] width 43 height 11
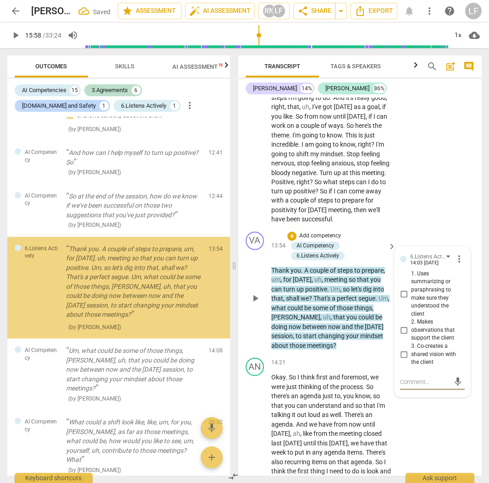
scroll to position [924, 0]
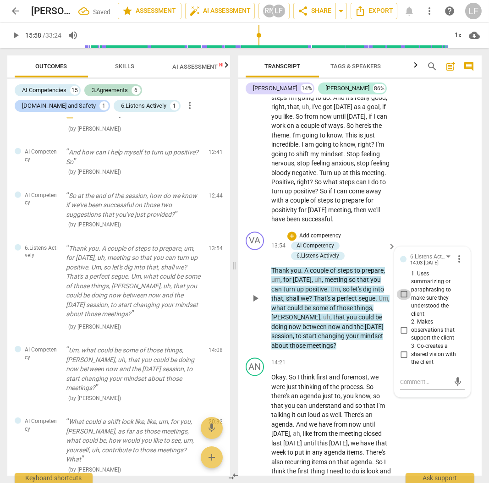
click at [401, 300] on input "1. Uses summarizing or paraphrasing to make sure they understood the client" at bounding box center [403, 294] width 15 height 11
checkbox input "true"
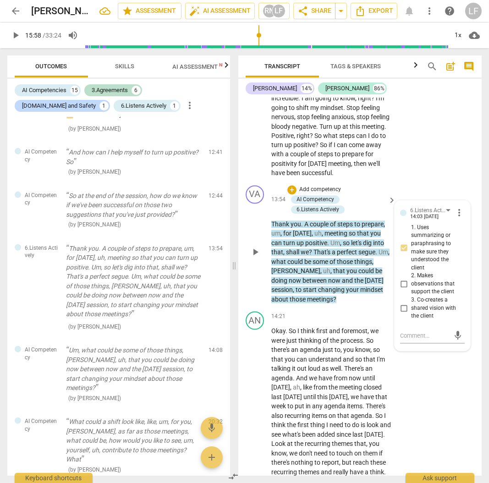
scroll to position [2910, 0]
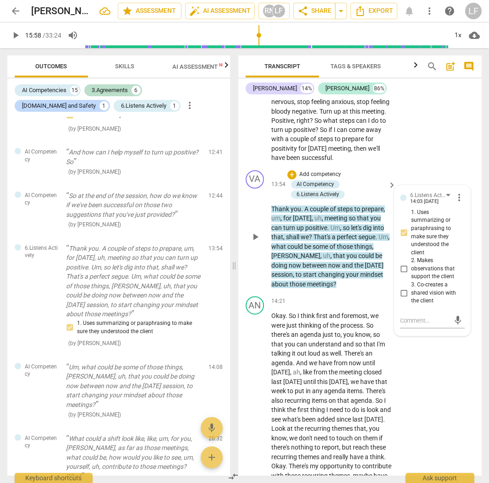
click at [403, 299] on input "3. Co-creates a shared vision with the client" at bounding box center [403, 293] width 15 height 11
checkbox input "true"
click at [448, 150] on div "AN play_arrow pause 12:55 + Add competency keyboard_arrow_right Well , look , h…" at bounding box center [359, 75] width 243 height 182
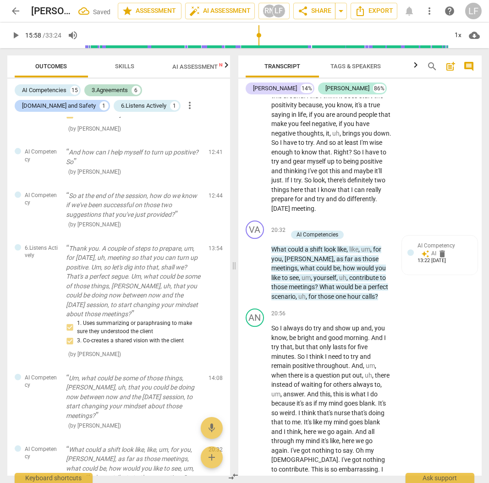
scroll to position [4009, 0]
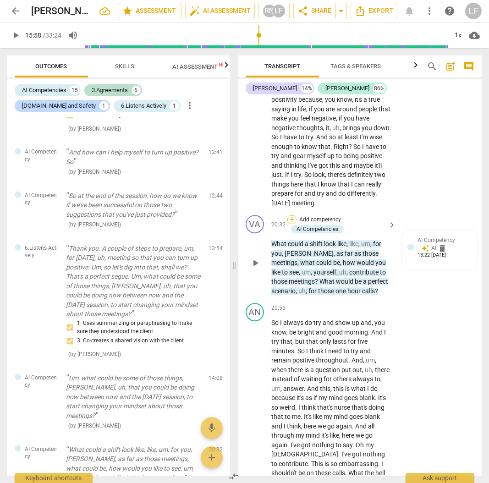
click at [291, 224] on div "+" at bounding box center [291, 219] width 9 height 9
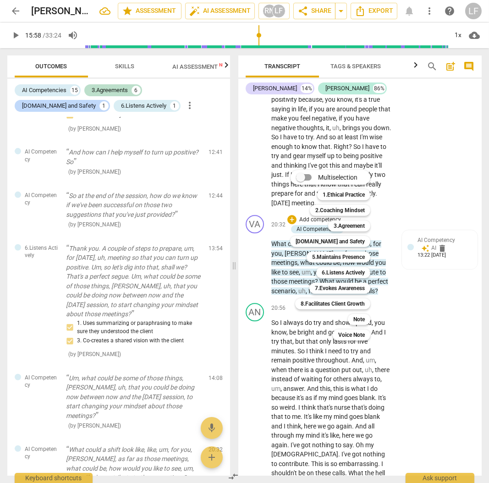
click at [450, 184] on div at bounding box center [244, 241] width 489 height 483
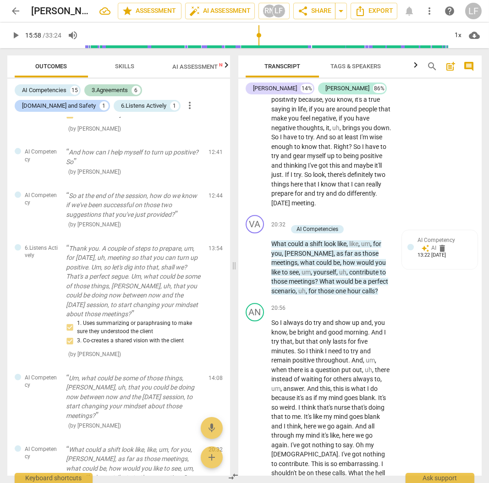
click at [13, 38] on span "play_arrow" at bounding box center [15, 35] width 11 height 11
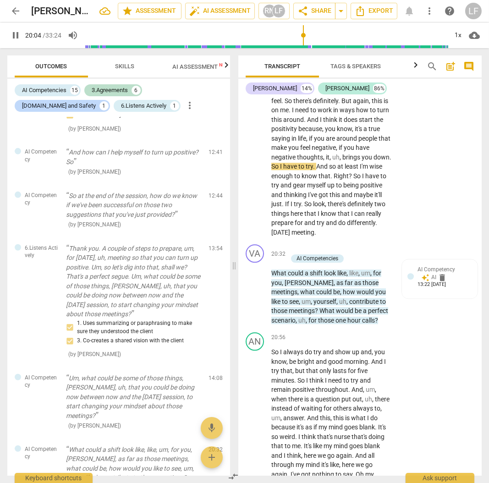
scroll to position [4031, 0]
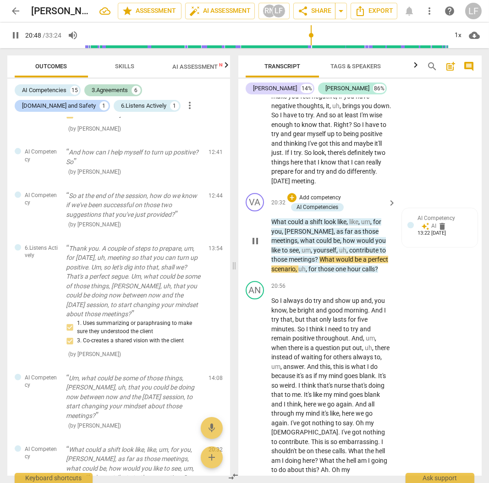
click at [252, 246] on span "pause" at bounding box center [255, 240] width 11 height 11
type input "1249"
click at [292, 202] on div "+" at bounding box center [291, 197] width 9 height 9
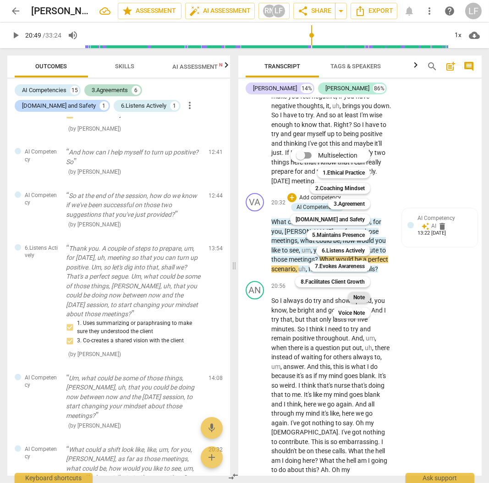
click at [360, 296] on b "Note" at bounding box center [358, 297] width 11 height 11
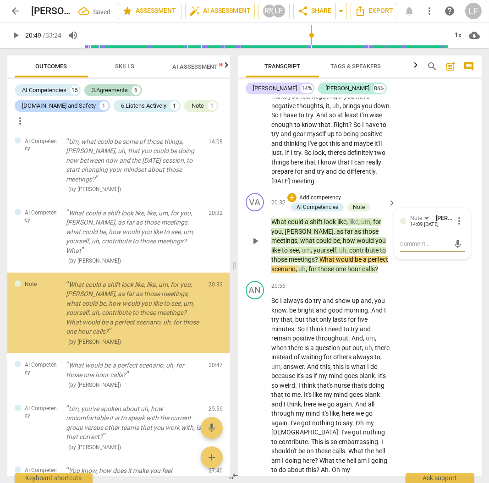
scroll to position [1177, 0]
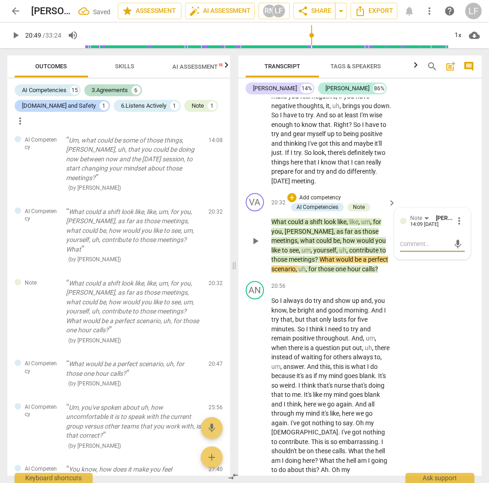
type textarea "c"
type textarea "co"
type textarea "con"
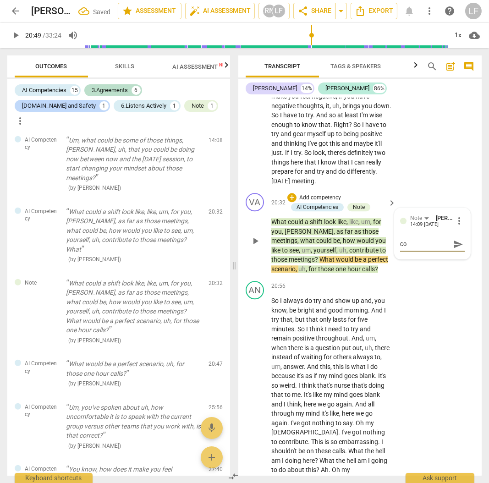
type textarea "con"
type textarea "cons"
type textarea "consi"
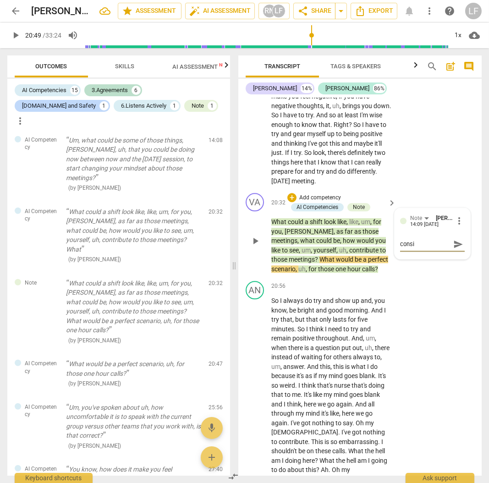
type textarea "consid"
type textarea "conside"
type textarea "consider"
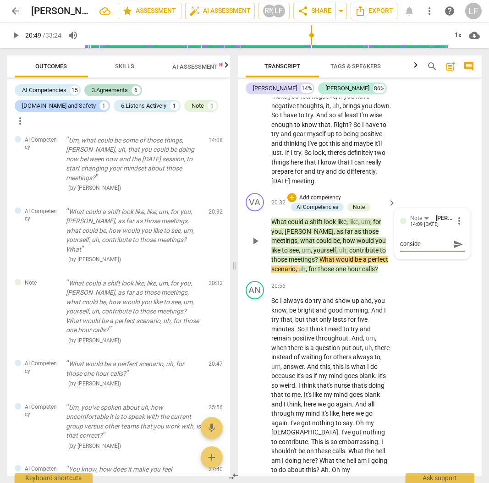
type textarea "consider"
type textarea "consider s"
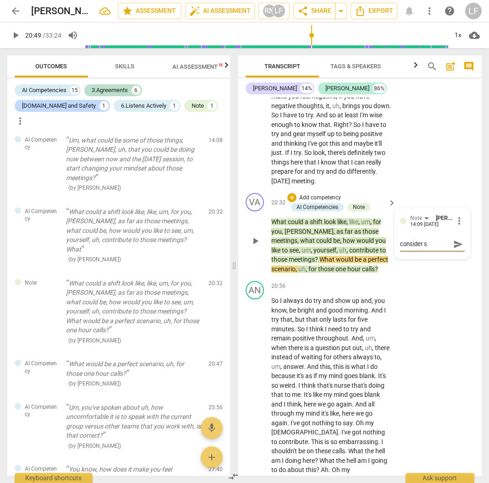
type textarea "consider st"
type textarea "consider sta"
type textarea "consider stac"
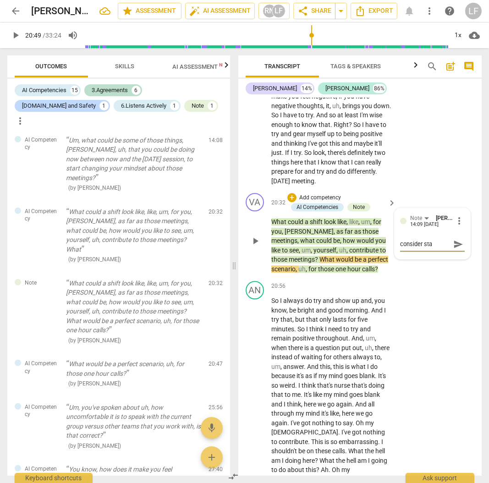
type textarea "consider stac"
type textarea "consider stack"
type textarea "consider stacki"
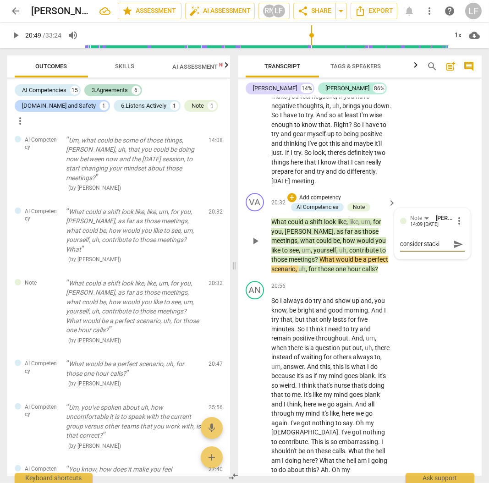
type textarea "consider stackin"
type textarea "consider stacking"
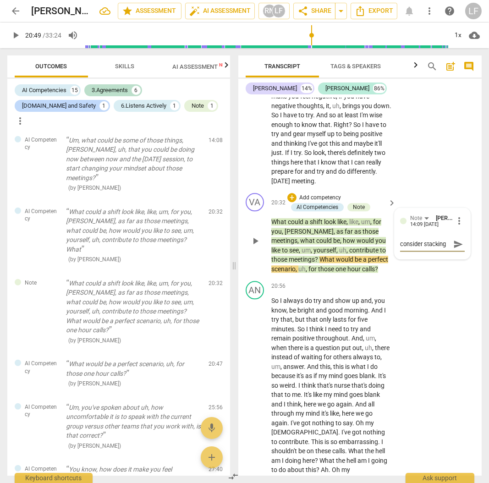
type textarea "consider stacking"
type textarea "consider stacking q"
type textarea "consider stacking qu"
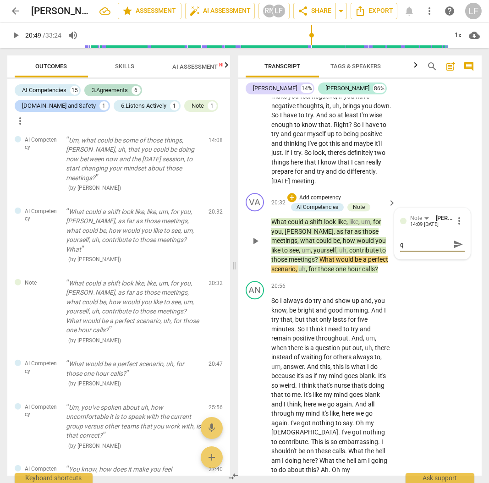
type textarea "consider stacking qu"
type textarea "consider stacking que"
type textarea "consider stacking ques"
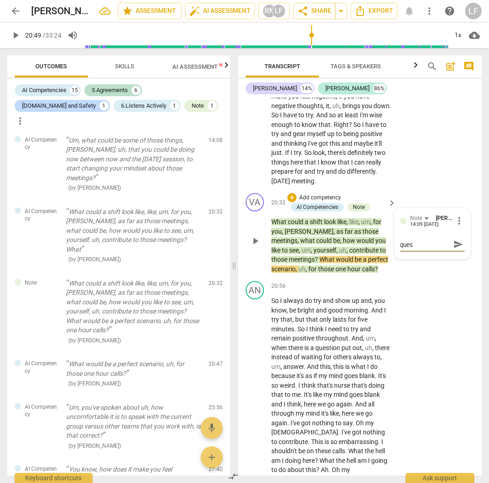
type textarea "consider stacking quest"
type textarea "consider stacking questi"
type textarea "consider stacking questio"
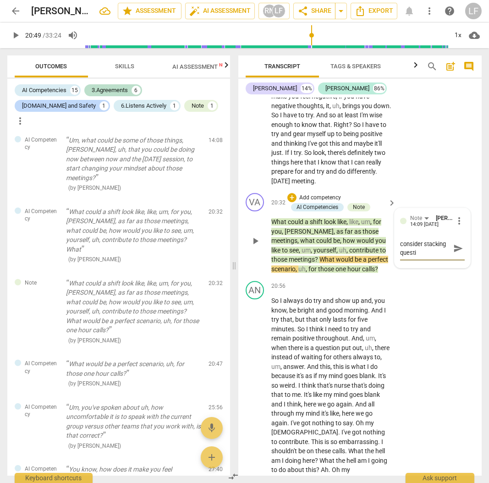
type textarea "consider stacking questio"
type textarea "consider stacking question"
type textarea "consider stacking questions"
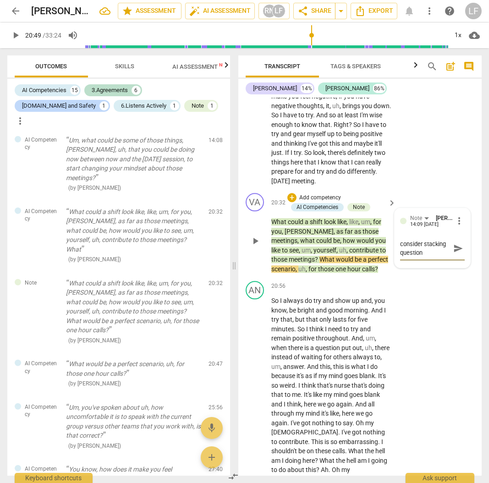
type textarea "consider stacking questions"
type textarea "consider stacking questions i"
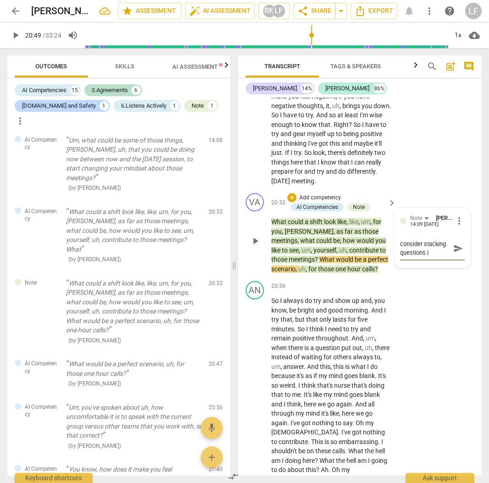
type textarea "consider stacking questions is"
type textarea "consider stacking questions is c"
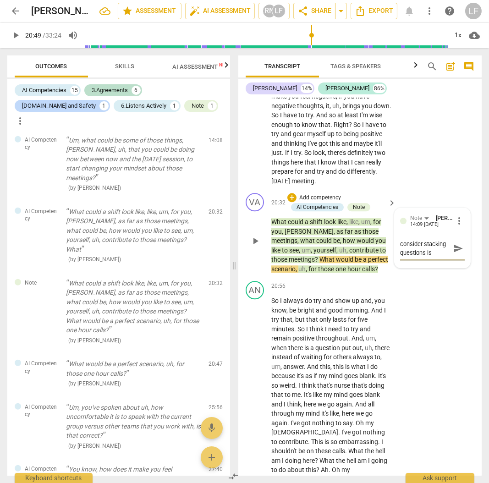
type textarea "consider stacking questions is c"
type textarea "consider stacking questions is co"
type textarea "consider stacking questions is con"
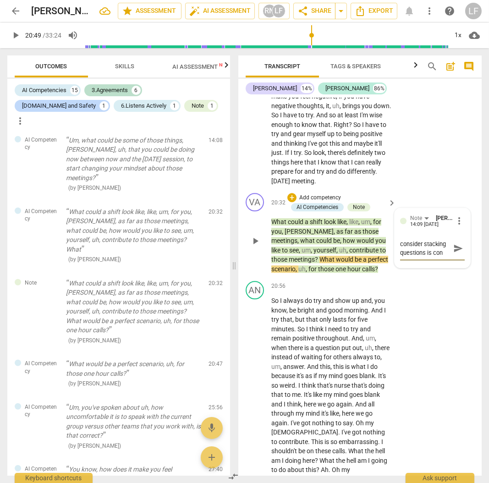
type textarea "consider stacking questions is conv"
type textarea "consider stacking questions is convu"
type textarea "consider stacking questions is conv"
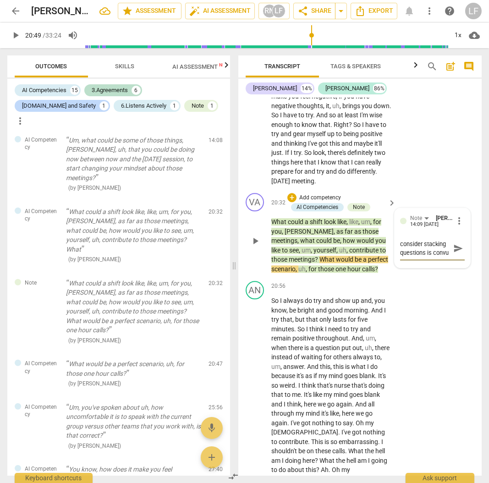
type textarea "consider stacking questions is conv"
type textarea "consider stacking questions is con"
type textarea "consider stacking questions is conf"
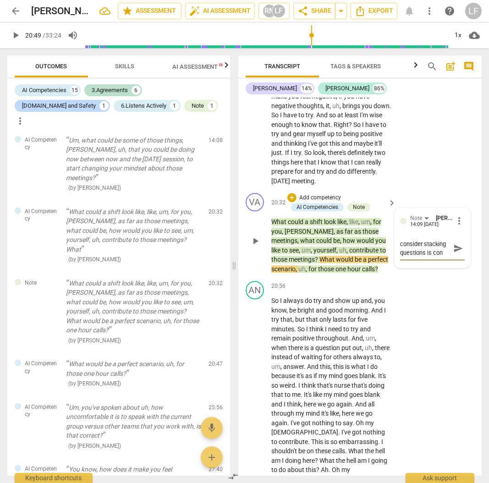
type textarea "consider stacking questions is conf"
type textarea "consider stacking questions is confu"
type textarea "consider stacking questions is confus"
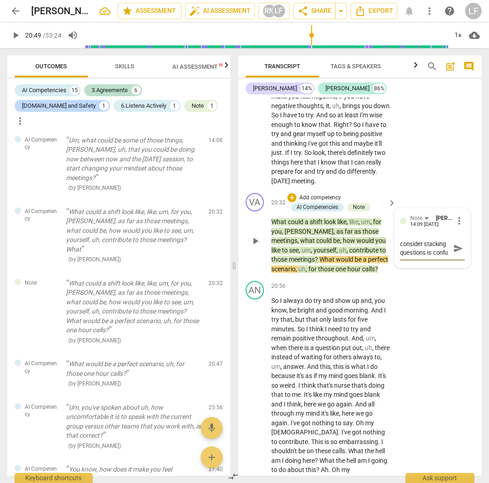
type textarea "consider stacking questions is confus"
type textarea "consider stacking questions is confusi"
type textarea "consider stacking questions is confusin"
type textarea "consider stacking questions is confusing"
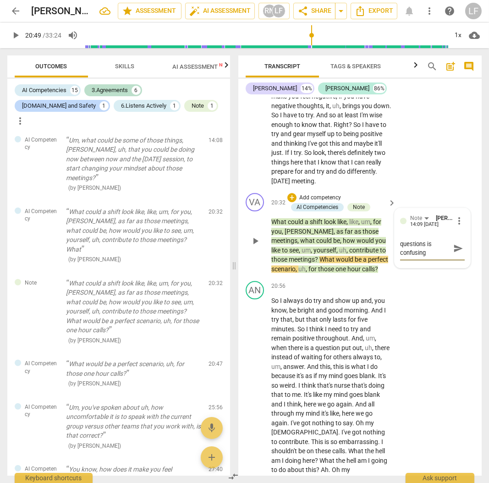
type textarea "consider stacking questions is confusing,"
type textarea "consider stacking questions is confusing, j"
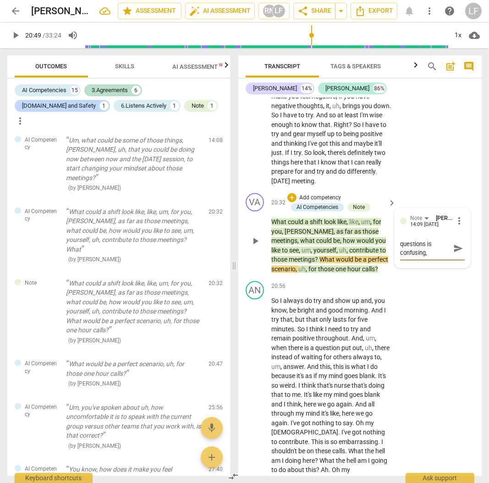
type textarea "consider stacking questions is confusing, j"
type textarea "consider stacking questions is confusing, ju"
type textarea "consider stacking questions is confusing, jus"
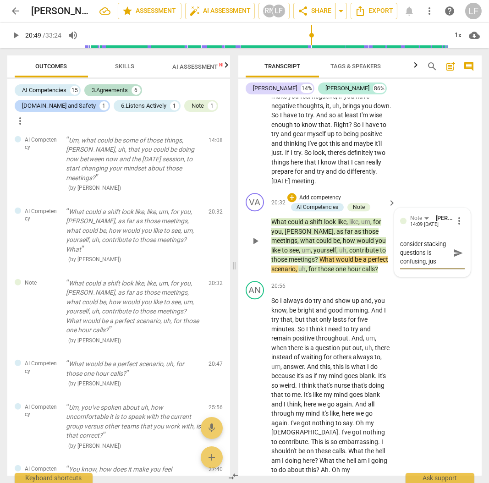
type textarea "consider stacking questions is confusing, just"
type textarea "consider stacking questions is confusing, just o"
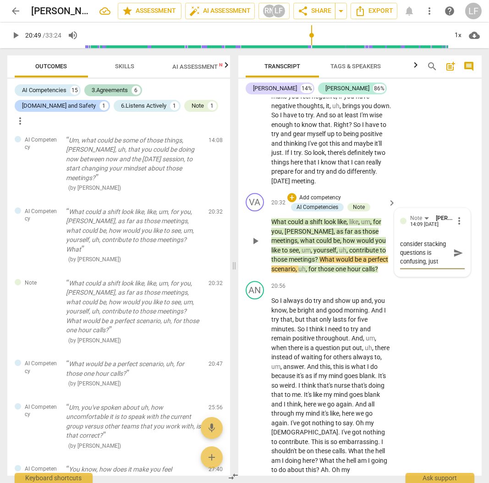
type textarea "consider stacking questions is confusing, just o"
type textarea "consider stacking questions is confusing, just on"
type textarea "consider stacking questions is confusing, just one"
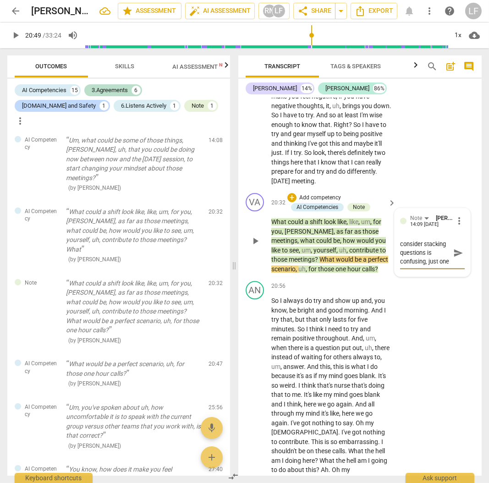
type textarea "consider stacking questions is confusing, just one"
type textarea "consider stacking questions is confusing, just one q"
type textarea "consider stacking questions is confusing, just one qu"
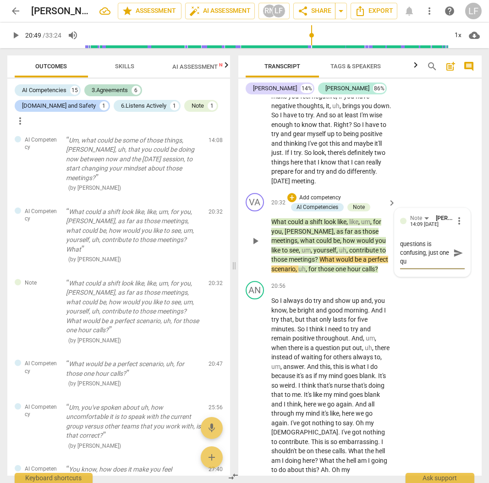
type textarea "consider stacking questions is confusing, just one que"
type textarea "consider stacking questions is confusing, just one ques"
type textarea "consider stacking questions is confusing, just one quest"
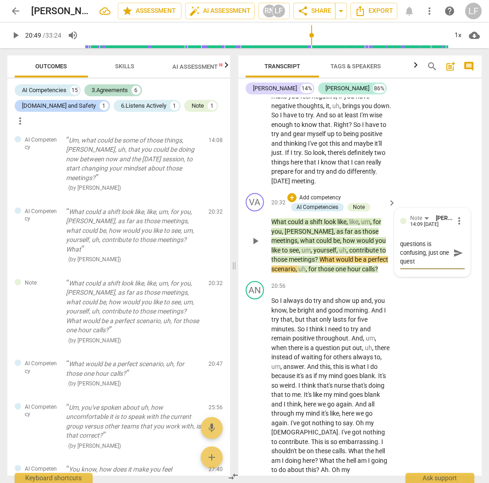
type textarea "consider stacking questions is confusing, just one questi"
type textarea "consider stacking questions is confusing, just one questio"
type textarea "consider stacking questions is confusing, just one question"
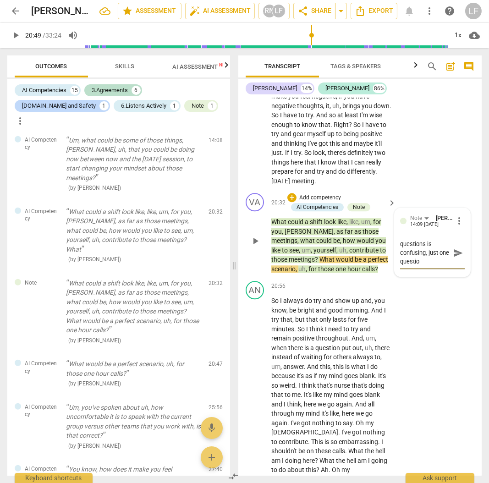
type textarea "consider stacking questions is confusing, just one question"
type textarea "consider stacking questions is confusing, just one question-"
type textarea "consider stacking questions is confusing, just one question-i"
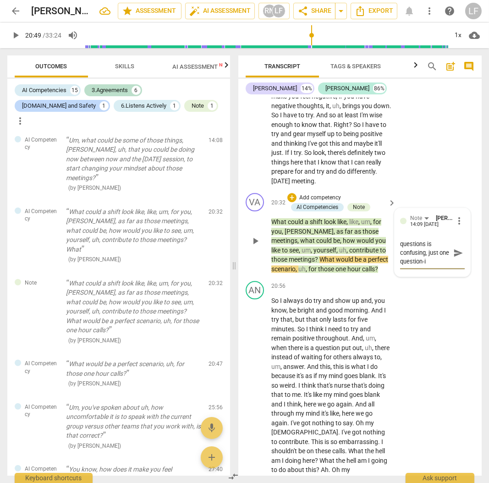
type textarea "consider stacking questions is confusing, just one question-if"
type textarea "consider stacking questions is confusing, just one question-if y"
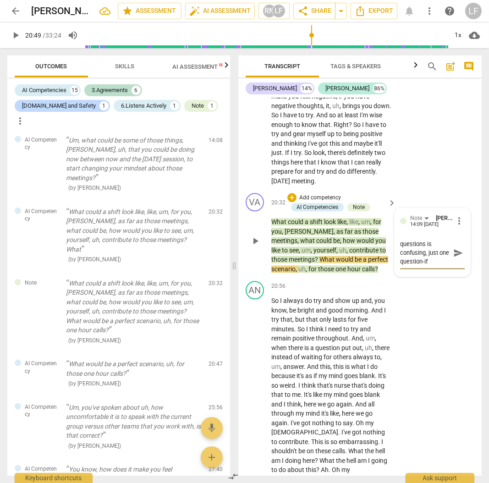
type textarea "consider stacking questions is confusing, just one question-if y"
type textarea "consider stacking questions is confusing, just one question-if yo"
type textarea "consider stacking questions is confusing, just one question-if you"
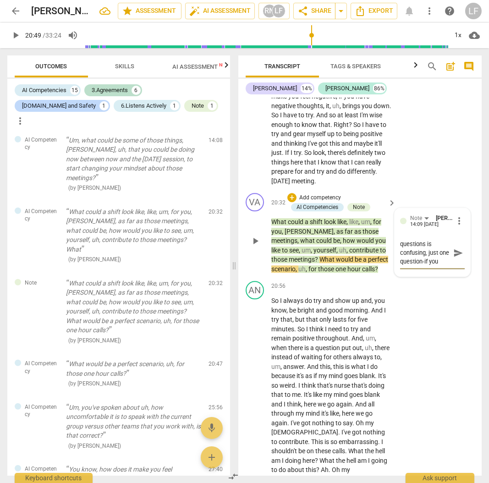
type textarea "consider stacking questions is confusing, just one question-if you"
type textarea "consider stacking questions is confusing, just one question-if you a"
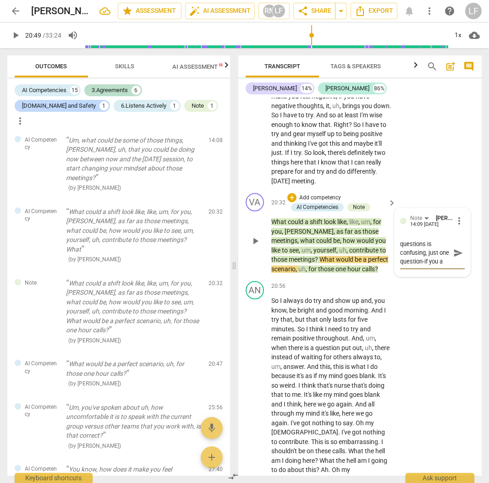
type textarea "consider stacking questions is confusing, just one question-if you ar"
type textarea "consider stacking questions is confusing, just one question-if you are"
type textarea "consider stacking questions is confusing, just one question-if you are n"
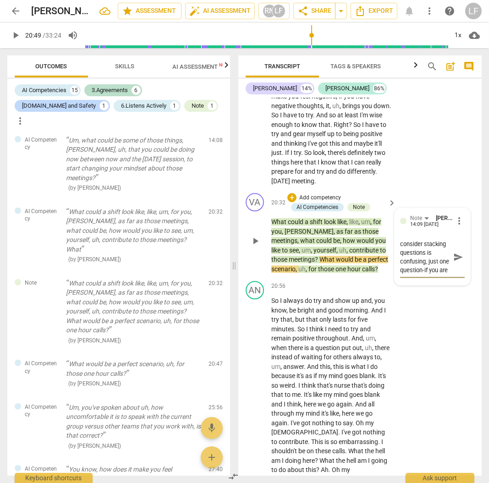
type textarea "consider stacking questions is confusing, just one question-if you are n"
type textarea "consider stacking questions is confusing, just one question-if you are no"
click at [406, 274] on textarea "consider stacking questions is confusing, just one question-if you are no" at bounding box center [425, 256] width 50 height 35
click at [405, 274] on textarea "consider stacking questions is confusing, just one question-if you are no" at bounding box center [425, 256] width 50 height 35
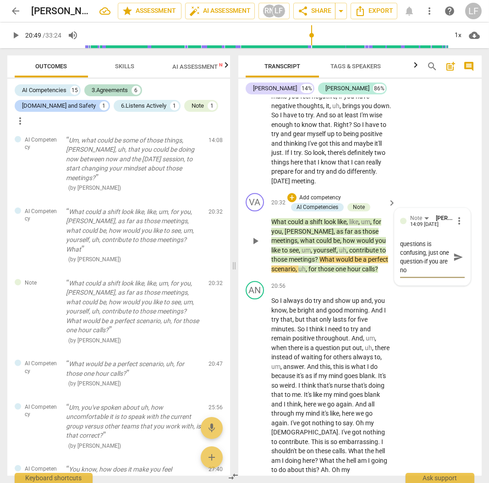
type textarea "consider stacking questions is confusing, just one question-if care no"
type textarea "consider stacking questions is confusing, just one question-if coare no"
type textarea "consider stacking questions is confusing, just one question-if coaare no"
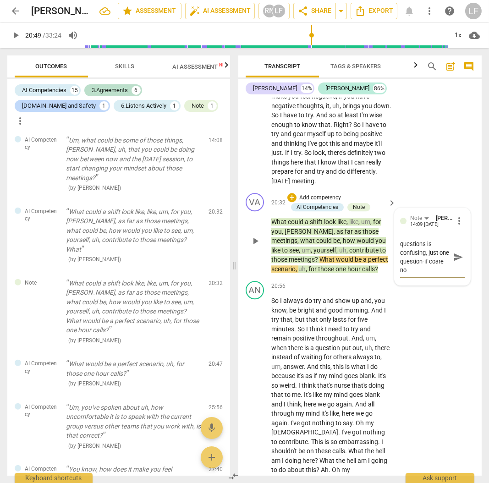
type textarea "consider stacking questions is confusing, just one question-if coaare no"
type textarea "consider stacking questions is confusing, just one question-if coacare no"
type textarea "consider stacking questions is confusing, just one question-if coachare no"
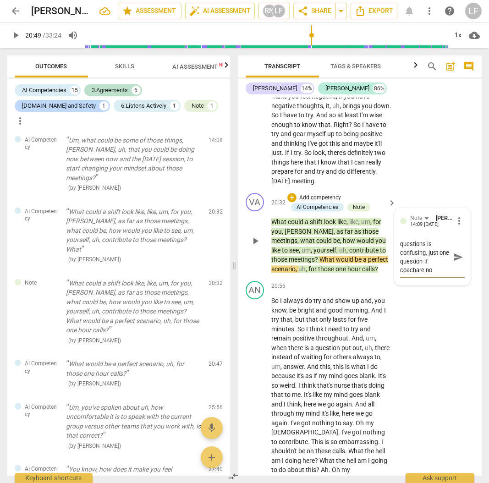
type textarea "consider stacking questions is confusing, just one question-if coach are no"
type textarea "consider stacking questions is confusing, just one question-if coach iare no"
type textarea "consider stacking questions is confusing, just one question-if coach isare no"
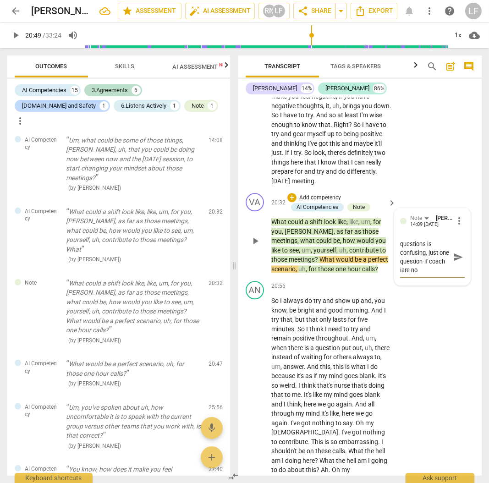
type textarea "consider stacking questions is confusing, just one question-if coach isare no"
type textarea "consider stacking questions is confusing, just one question-if coach is are no"
type textarea "consider stacking questions is confusing, just one question-if coach is nare no"
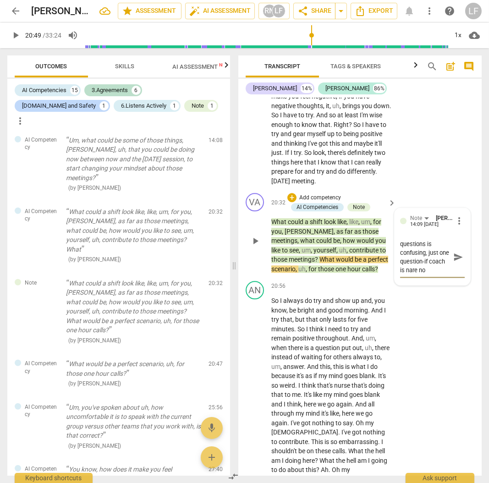
type textarea "consider stacking questions is confusing, just one question-if coach is noare no"
type textarea "consider stacking questions is confusing, just one question-if coach is notare …"
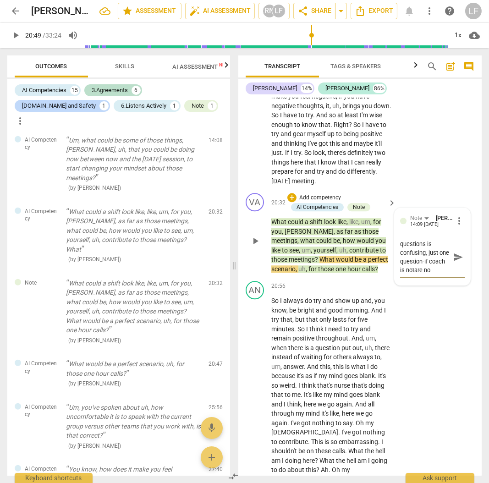
type textarea "consider stacking questions is confusing, just one question-if coach is notre no"
type textarea "consider stacking questions is confusing, just one question-if coach is note no"
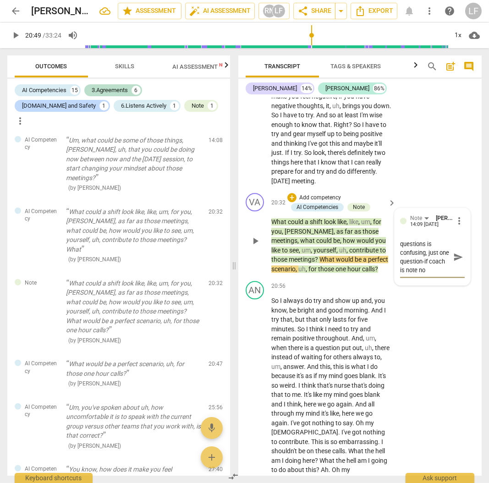
type textarea "consider stacking questions is confusing, just one question-if coach is not no"
click at [428, 309] on textarea "consider stacking questions is confusing, just one question-if coach is not sur…" at bounding box center [425, 274] width 50 height 70
click at [419, 309] on textarea "consider stacking questions is confusing, just one question-if coach is not sur…" at bounding box center [425, 274] width 50 height 70
click at [289, 202] on div "+" at bounding box center [291, 197] width 9 height 9
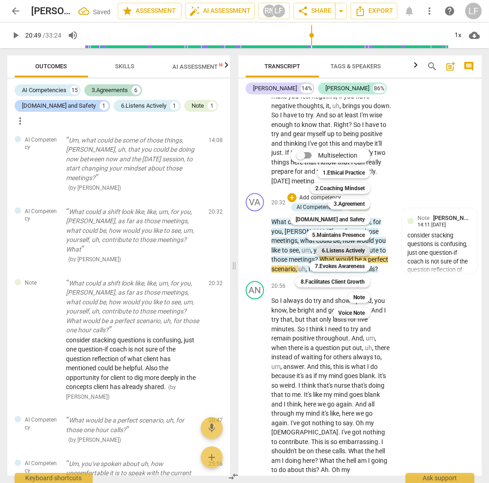
click at [350, 248] on b "6.Listens Actively" at bounding box center [342, 250] width 43 height 11
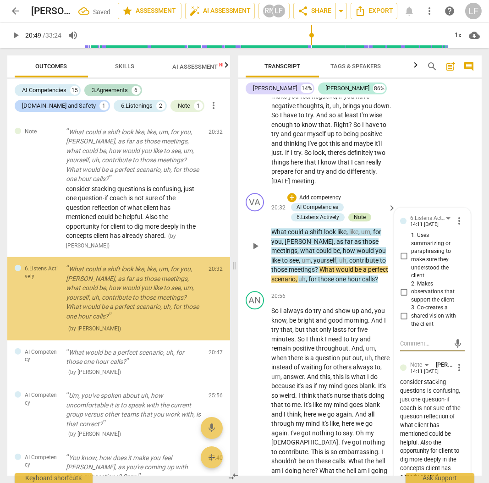
scroll to position [1315, 0]
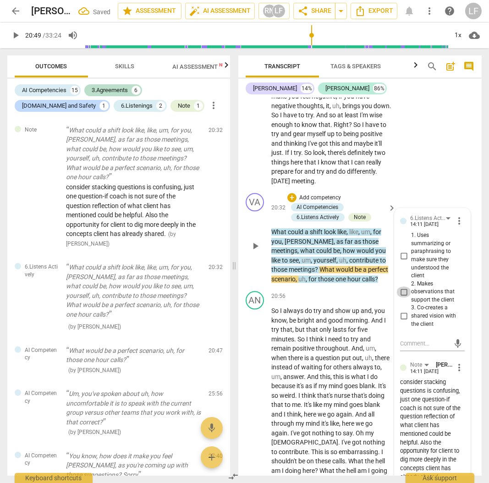
click at [404, 297] on input "2. Makes observations that support the client" at bounding box center [403, 291] width 15 height 11
click at [404, 321] on input "3. Co-creates a shared vision with the client" at bounding box center [403, 315] width 15 height 11
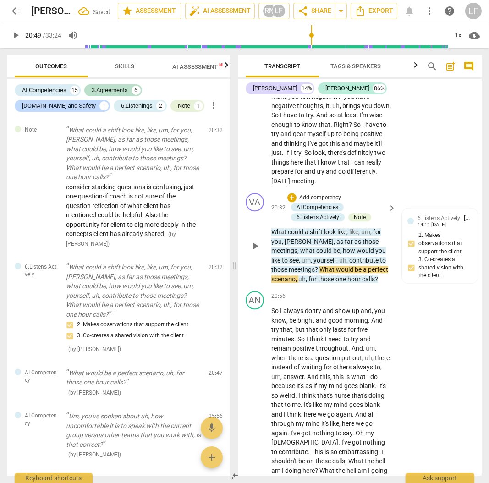
click at [303, 202] on p "Add competency" at bounding box center [319, 198] width 43 height 8
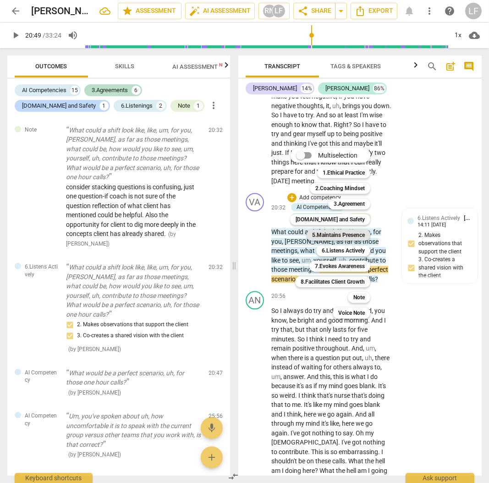
click at [348, 234] on b "5.Maintains Presence" at bounding box center [338, 234] width 53 height 11
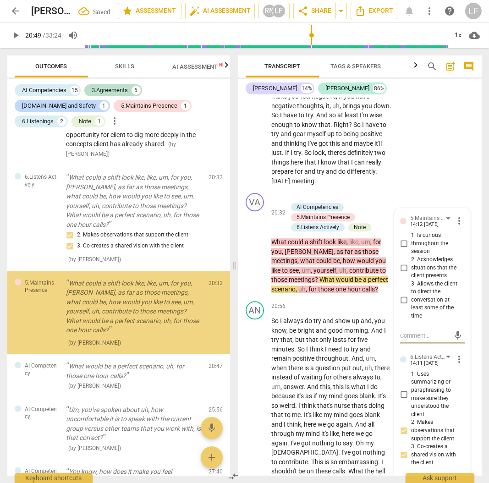
scroll to position [1420, 0]
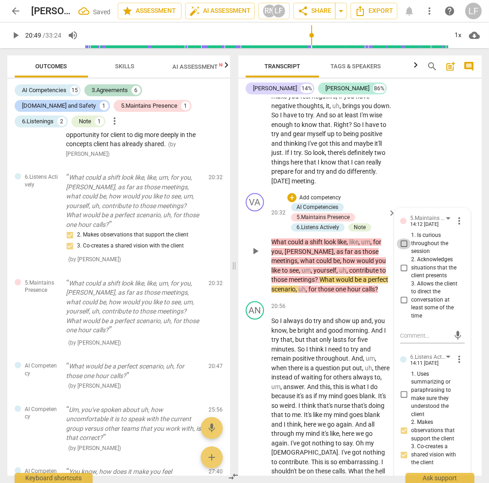
click at [402, 249] on input "1. Is curious throughout the session" at bounding box center [403, 243] width 15 height 11
click at [405, 273] on input "2. Acknowledges situations that the client presents" at bounding box center [403, 267] width 15 height 11
click at [403, 305] on input "3. Allows the client to direct the conversation at least some of the time" at bounding box center [403, 299] width 15 height 11
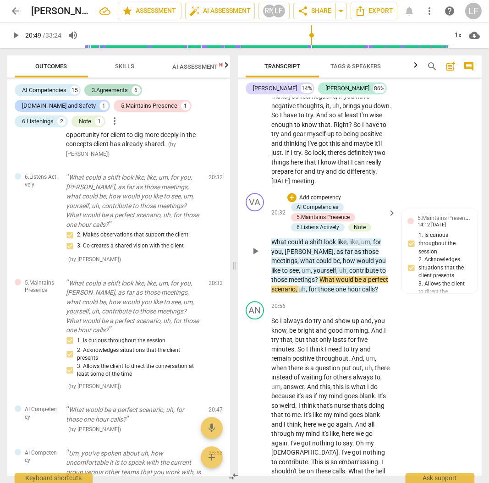
click at [299, 202] on p "Add competency" at bounding box center [319, 198] width 43 height 8
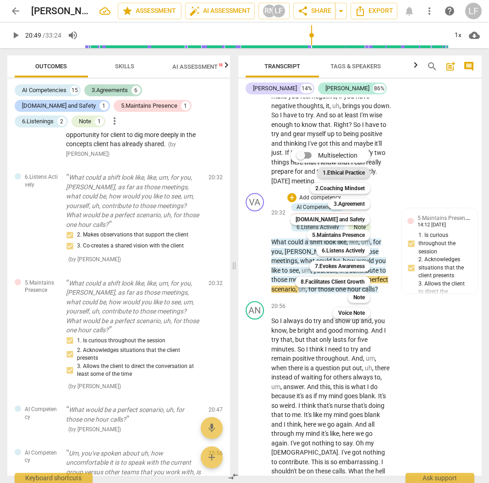
click at [337, 174] on b "1.Ethical Practice" at bounding box center [343, 172] width 42 height 11
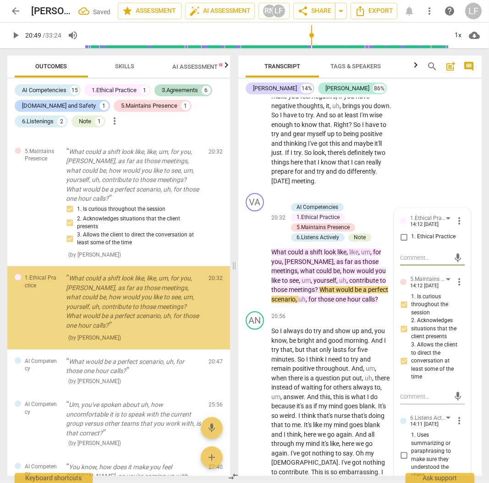
scroll to position [1555, 0]
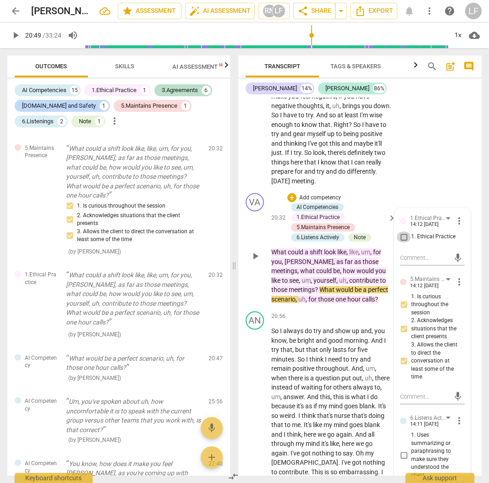
click at [403, 242] on input "1. Ethical Practice" at bounding box center [403, 236] width 15 height 11
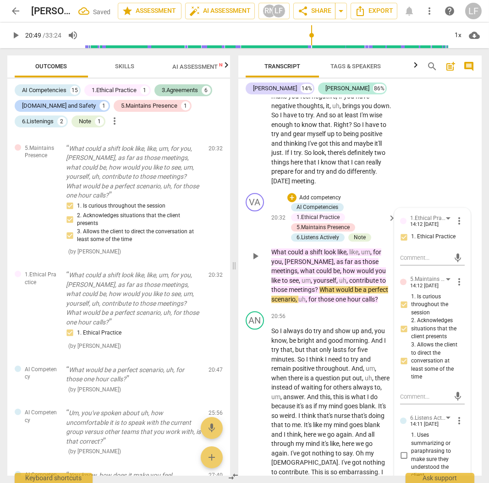
click at [307, 202] on p "Add competency" at bounding box center [319, 198] width 43 height 8
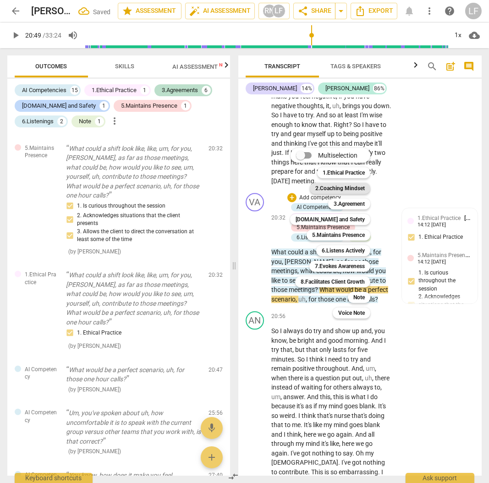
click at [340, 188] on b "2.Coaching Mindset" at bounding box center [339, 188] width 49 height 11
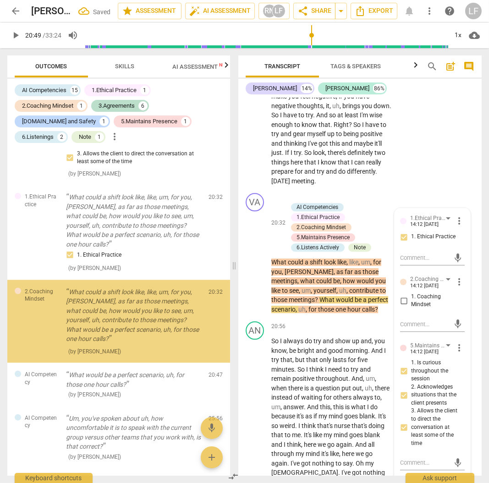
scroll to position [1650, 0]
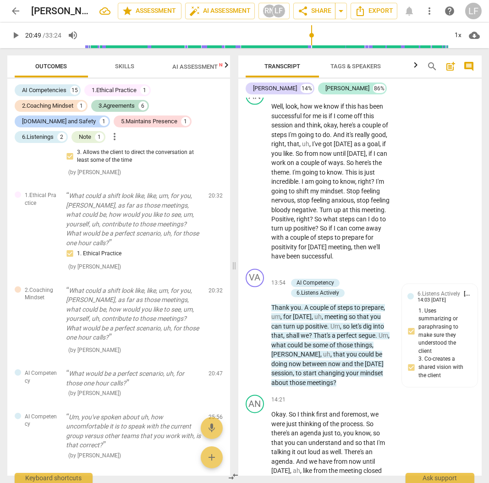
scroll to position [2810, 0]
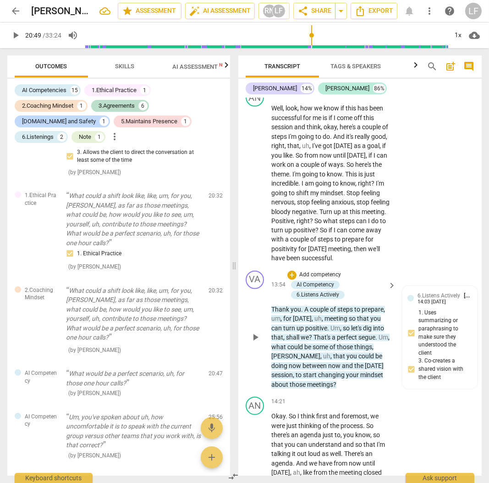
click at [301, 279] on p "Add competency" at bounding box center [319, 275] width 43 height 8
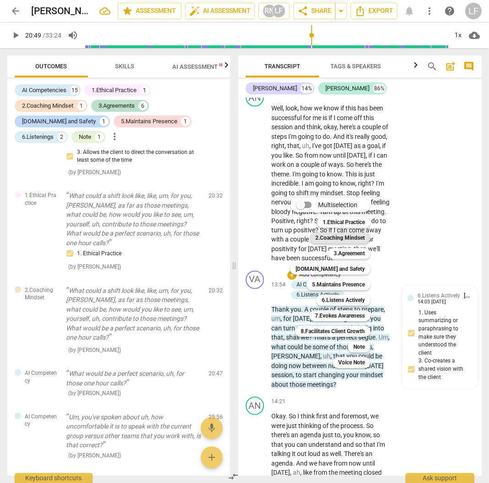
click at [344, 236] on b "2.Coaching Mindset" at bounding box center [339, 237] width 49 height 11
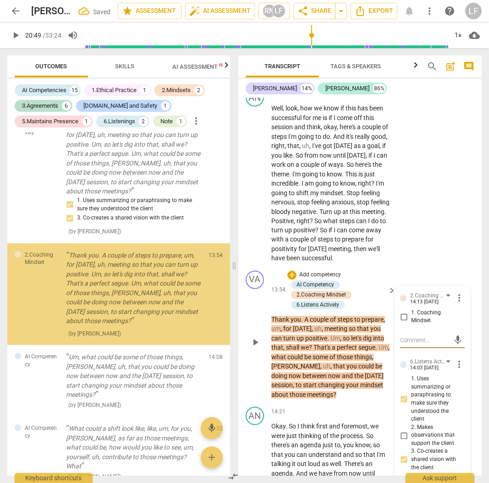
scroll to position [1062, 0]
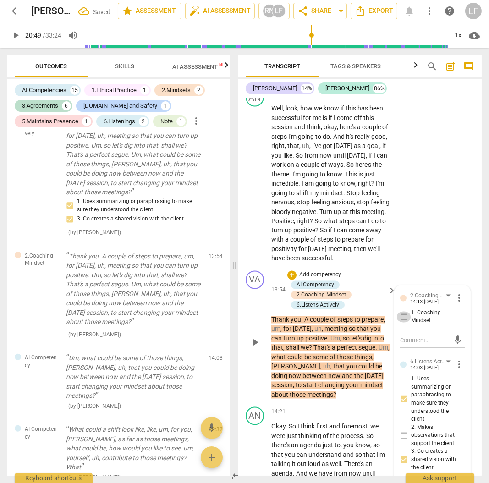
click at [402, 322] on input "1. Coaching Mindset" at bounding box center [403, 316] width 15 height 11
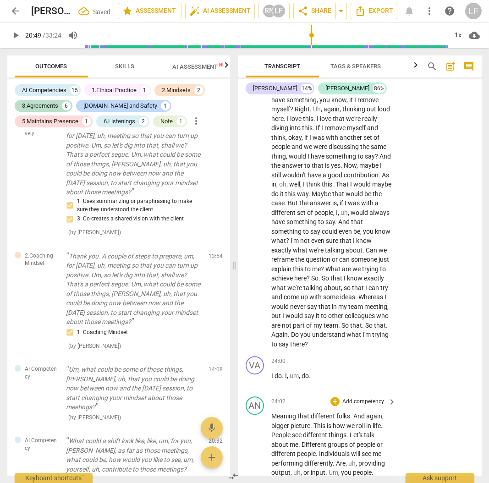
scroll to position [4764, 0]
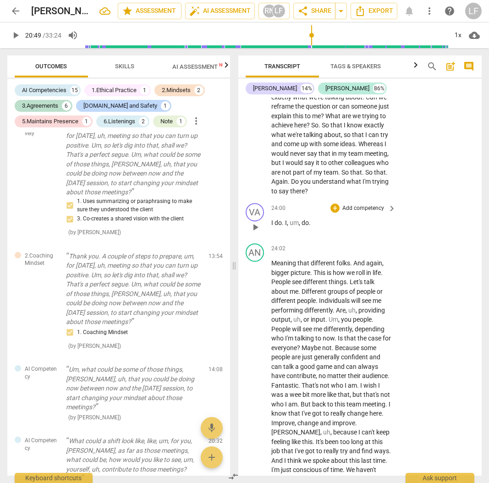
click at [363, 212] on p "Add competency" at bounding box center [362, 208] width 43 height 8
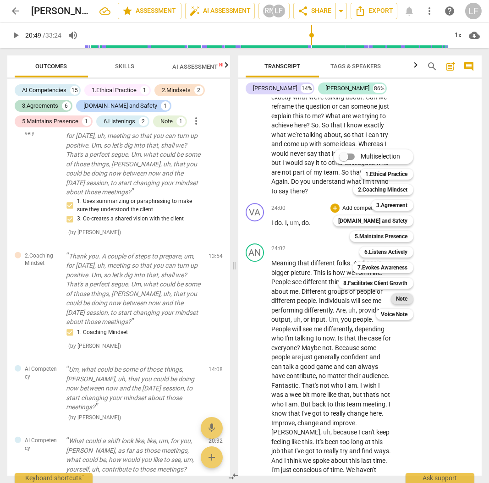
click at [397, 297] on b "Note" at bounding box center [401, 298] width 11 height 11
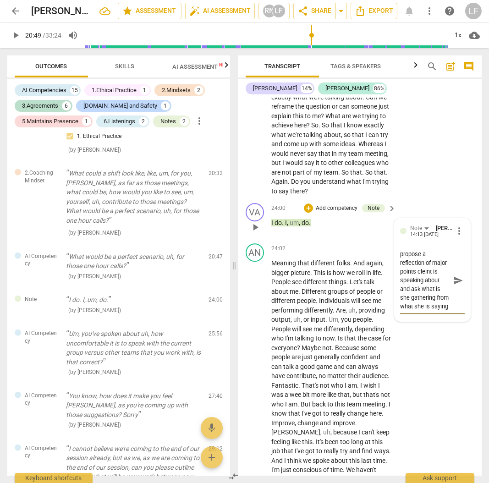
scroll to position [34, 0]
click at [422, 306] on textarea "consider, instead of answering-propose a reflection of major points cleint is s…" at bounding box center [425, 280] width 50 height 61
click at [417, 310] on textarea "consider, instead of answering-propose a reflection of major points cleint is s…" at bounding box center [425, 280] width 50 height 61
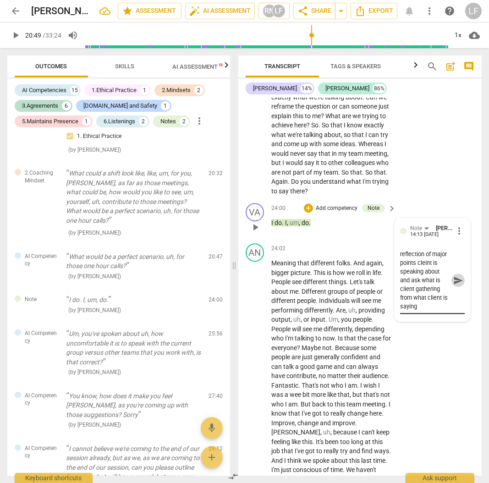
click at [454, 285] on span "send" at bounding box center [458, 280] width 10 height 10
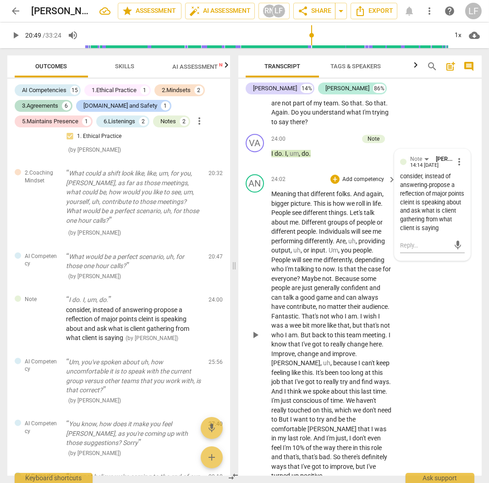
scroll to position [4885, 0]
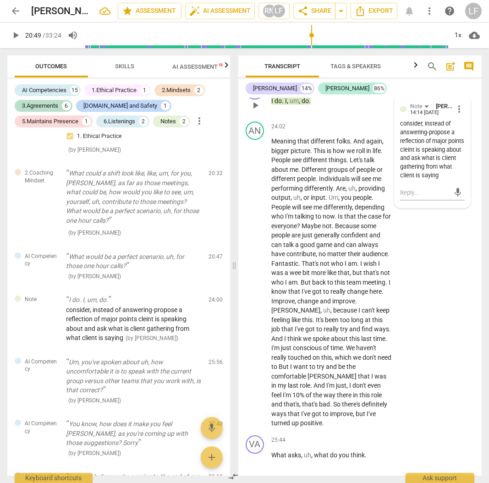
click at [423, 177] on div "consider, instead of answering-propose a reflection of major points cleint is s…" at bounding box center [432, 150] width 65 height 60
click at [456, 114] on span "more_vert" at bounding box center [458, 108] width 11 height 11
click at [463, 133] on li "Edit" at bounding box center [465, 134] width 32 height 17
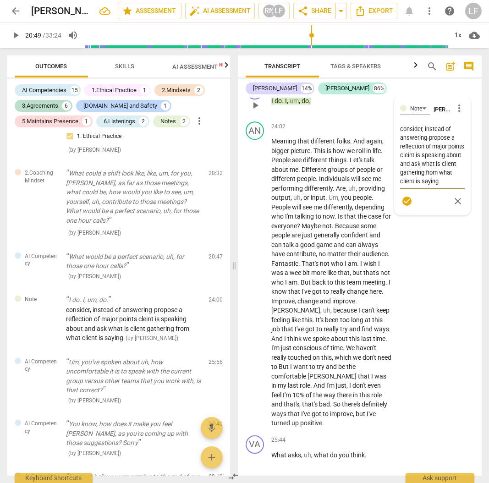
click at [422, 179] on textarea "consider, instead of answering-propose a reflection of major points cleint is s…" at bounding box center [432, 155] width 65 height 61
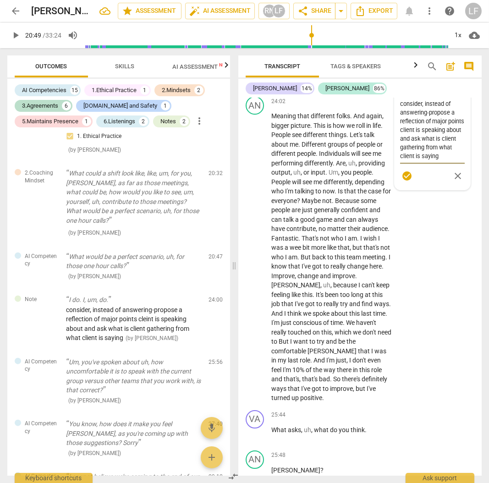
scroll to position [4916, 0]
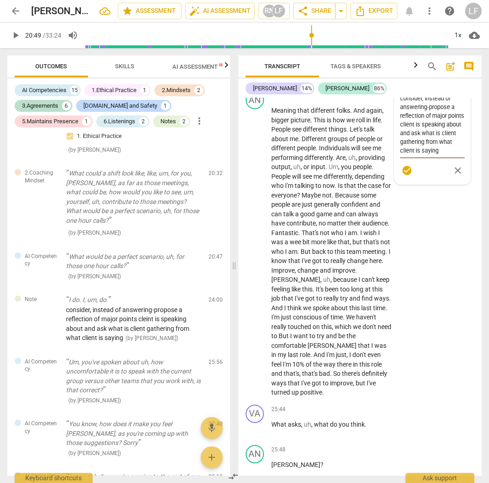
click at [406, 176] on span "check_circle" at bounding box center [406, 170] width 11 height 11
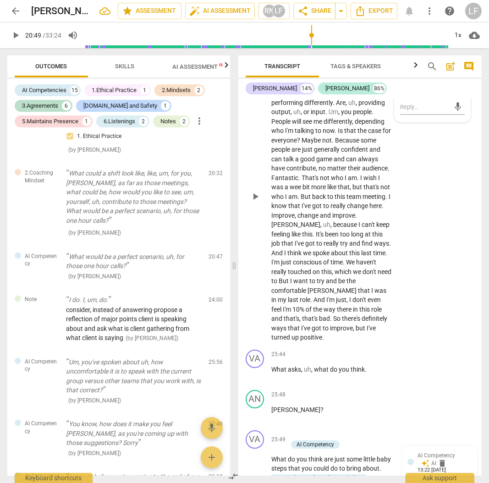
scroll to position [5008, 0]
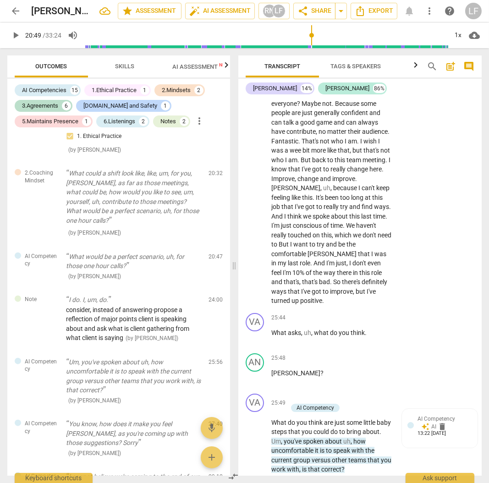
click at [13, 34] on span "play_arrow" at bounding box center [15, 35] width 11 height 11
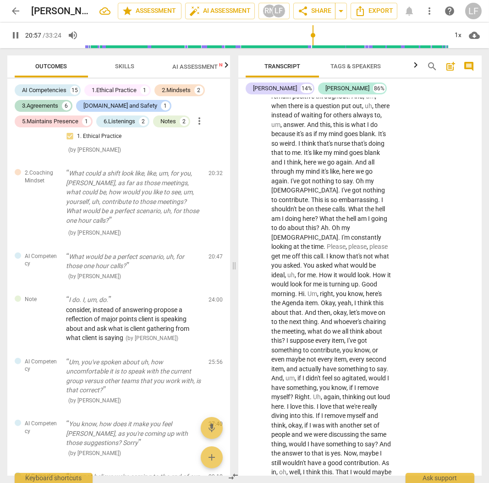
scroll to position [4244, 0]
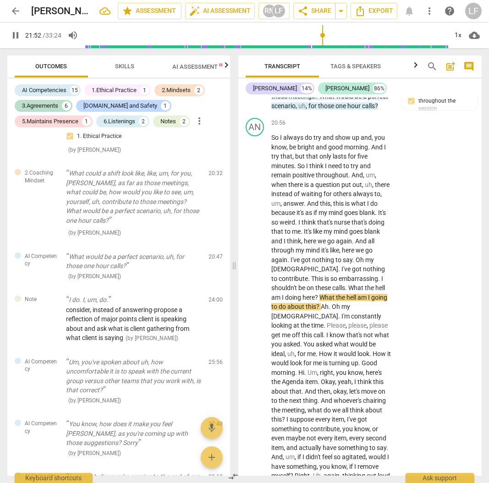
click at [9, 37] on span "pause" at bounding box center [15, 35] width 16 height 11
